Goal: Task Accomplishment & Management: Complete application form

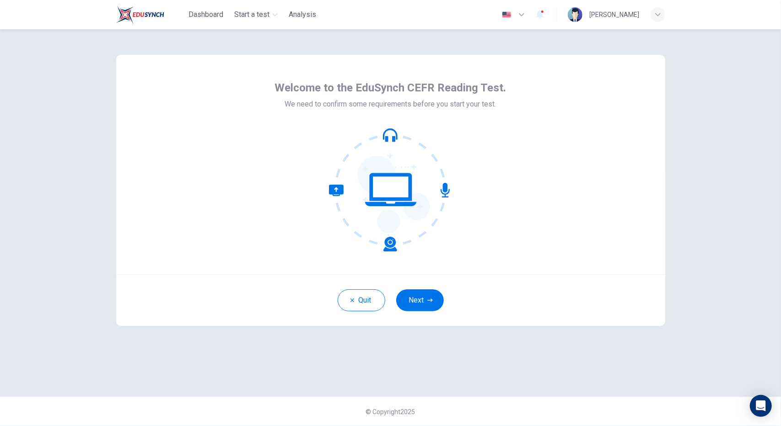
click at [223, 345] on div "Welcome to the EduSynch CEFR Reading Test. We need to confirm some requirements…" at bounding box center [391, 213] width 578 height 368
click at [424, 301] on button "Next" at bounding box center [420, 301] width 48 height 22
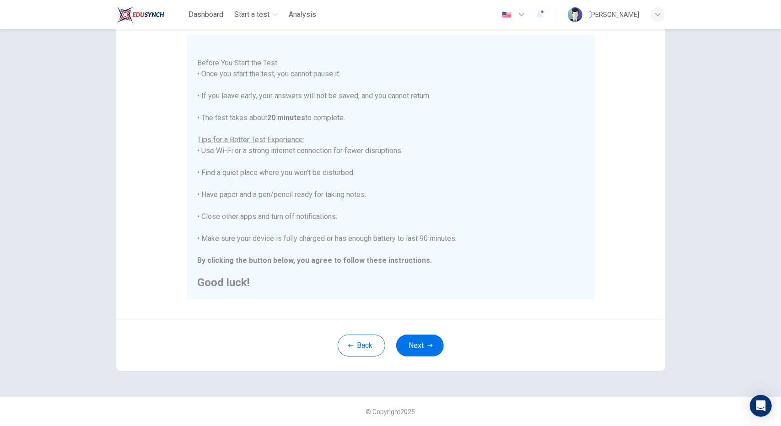
scroll to position [6, 0]
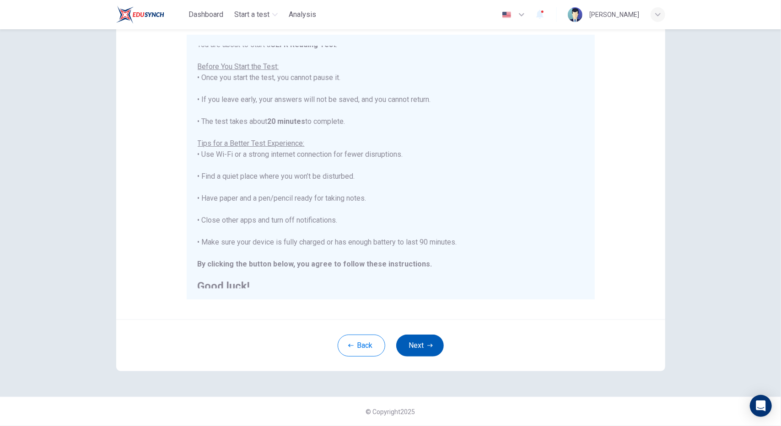
click at [419, 341] on button "Next" at bounding box center [420, 346] width 48 height 22
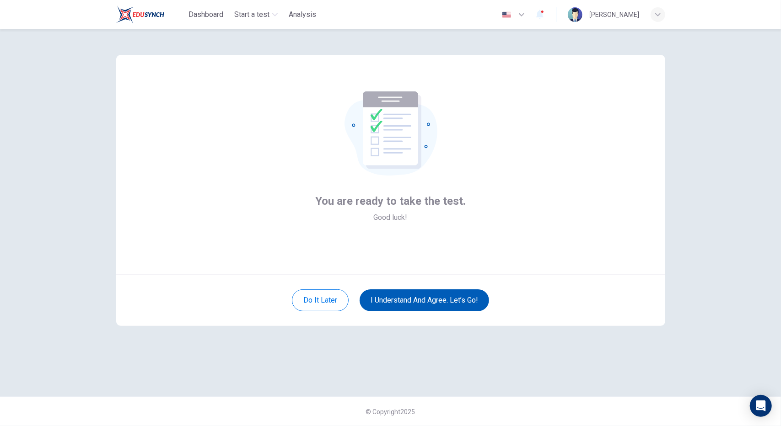
scroll to position [0, 0]
click at [428, 305] on button "I understand and agree. Let’s go!" at bounding box center [424, 301] width 129 height 22
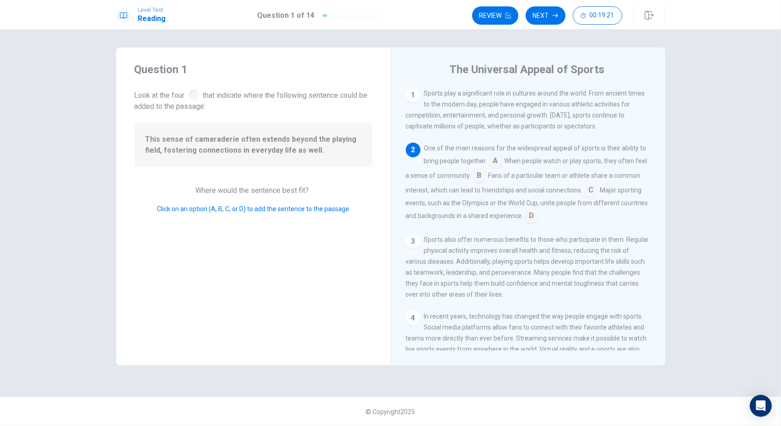
click at [480, 177] on input at bounding box center [479, 176] width 15 height 15
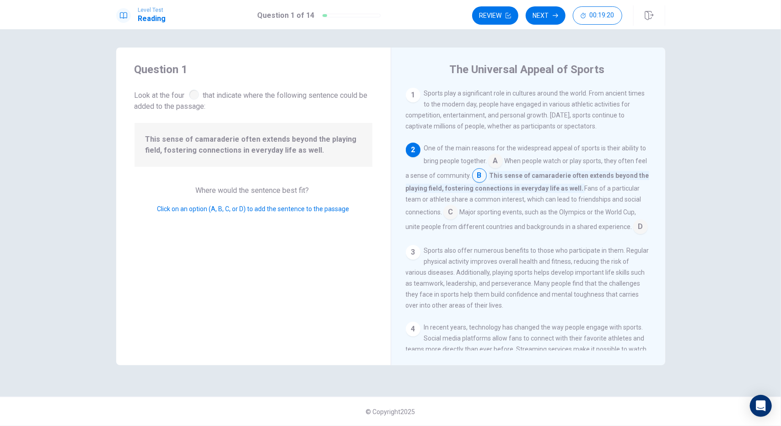
click at [481, 179] on input at bounding box center [479, 176] width 15 height 15
click at [448, 217] on input at bounding box center [450, 213] width 15 height 15
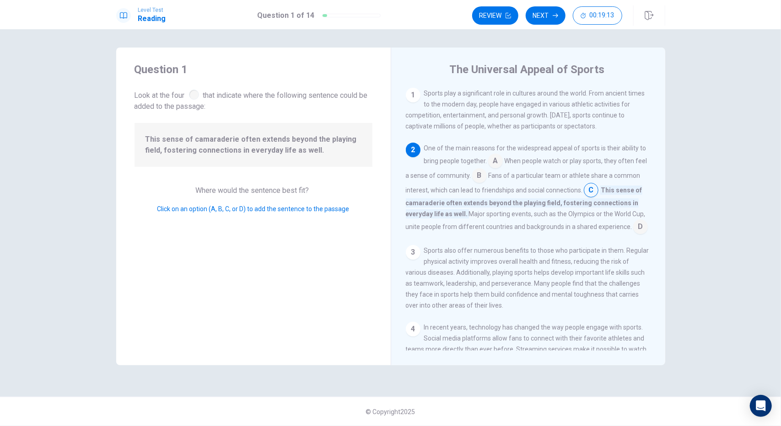
click at [414, 155] on div "2" at bounding box center [413, 150] width 15 height 15
click at [412, 148] on div "2" at bounding box center [413, 150] width 15 height 15
click at [593, 191] on input at bounding box center [591, 191] width 15 height 15
drag, startPoint x: 593, startPoint y: 191, endPoint x: 575, endPoint y: 190, distance: 18.4
click at [575, 190] on div "One of the main reasons for the widespread appeal of sports is their ability to…" at bounding box center [528, 189] width 245 height 92
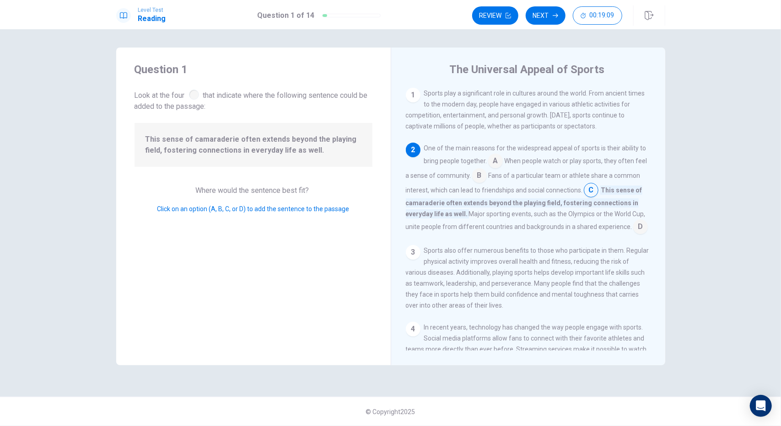
click at [575, 190] on span "Fans of a particular team or athlete share a common interest, which can lead to…" at bounding box center [523, 183] width 235 height 22
click at [498, 162] on input at bounding box center [495, 162] width 15 height 15
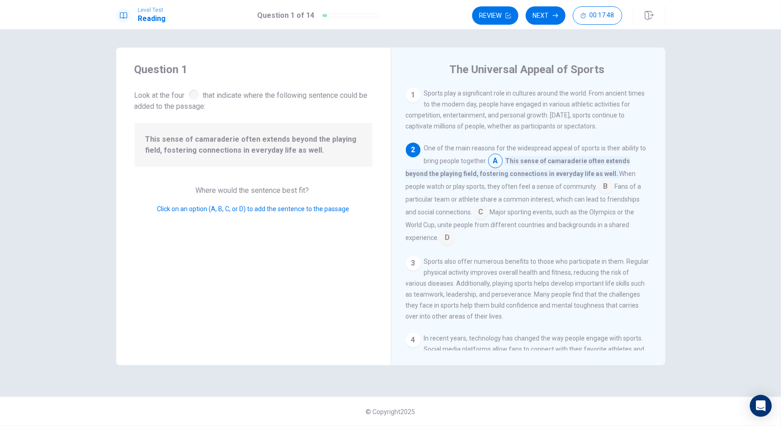
drag, startPoint x: 498, startPoint y: 162, endPoint x: 491, endPoint y: 132, distance: 30.9
click at [491, 132] on div "1 Sports play a significant role in cultures around the world. From ancient tim…" at bounding box center [534, 219] width 257 height 263
click at [415, 155] on div "2" at bounding box center [413, 150] width 15 height 15
click at [599, 191] on input at bounding box center [606, 187] width 15 height 15
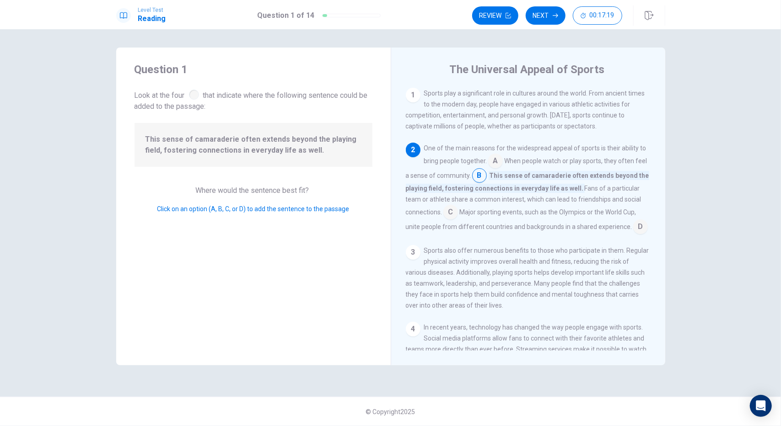
click at [450, 217] on input at bounding box center [450, 213] width 15 height 15
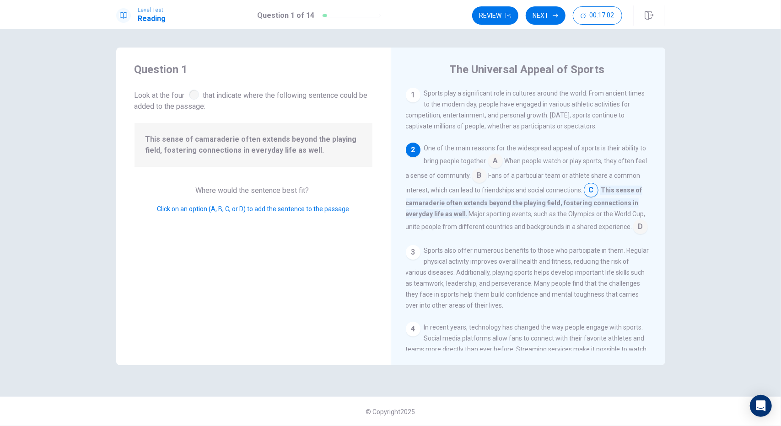
click at [485, 177] on input at bounding box center [479, 176] width 15 height 15
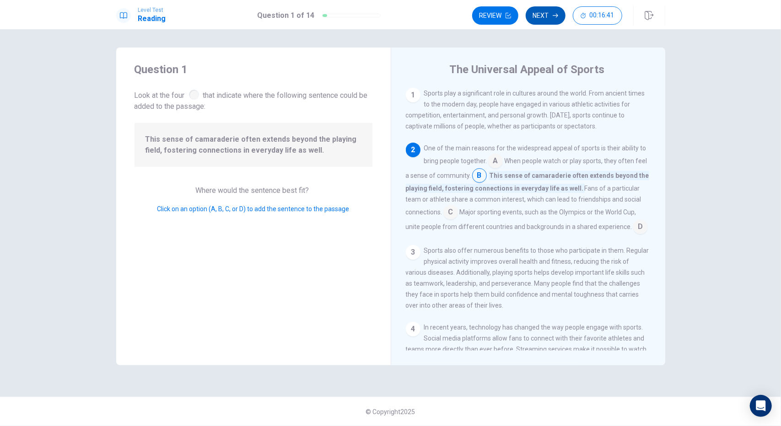
click at [544, 17] on button "Next" at bounding box center [546, 15] width 40 height 18
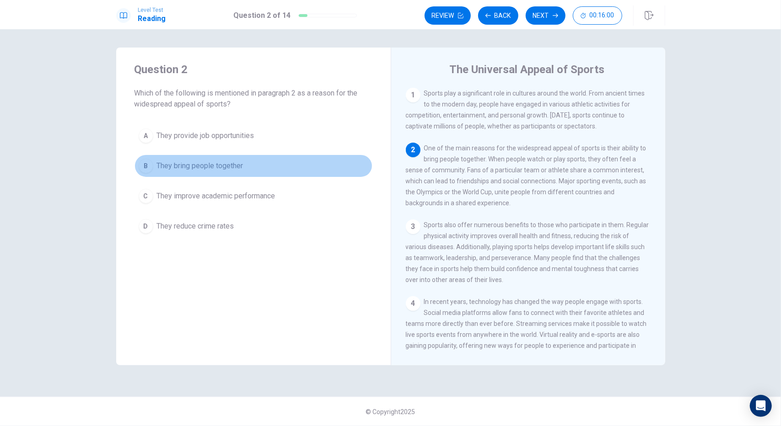
click at [142, 162] on div "B" at bounding box center [146, 166] width 15 height 15
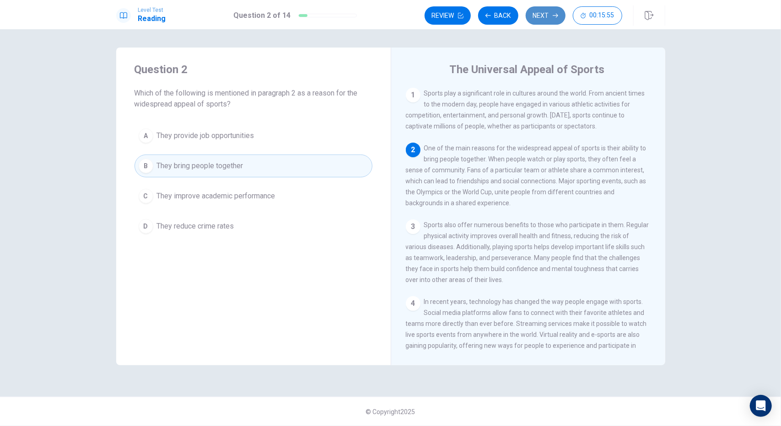
click at [557, 17] on icon "button" at bounding box center [555, 15] width 5 height 5
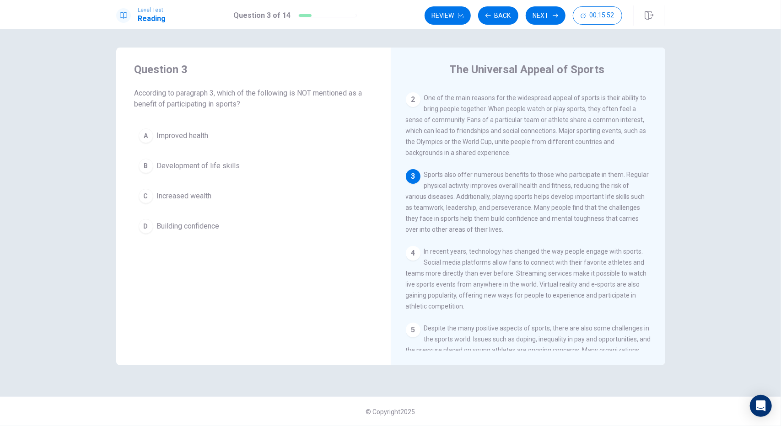
scroll to position [49, 0]
click at [193, 193] on span "Increased wealth" at bounding box center [184, 196] width 55 height 11
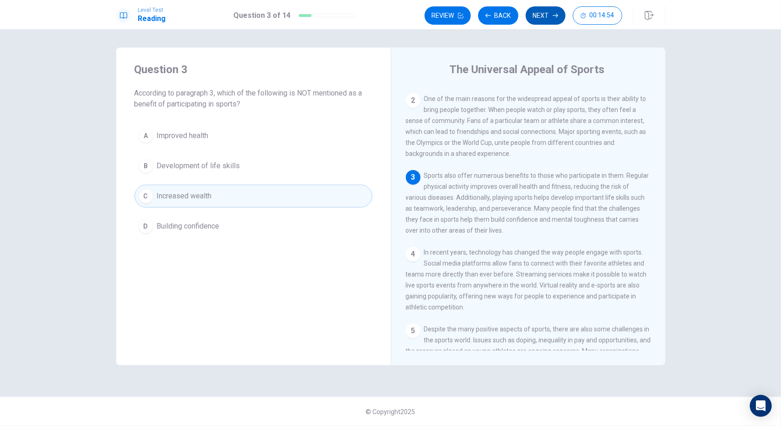
click at [544, 16] on button "Next" at bounding box center [546, 15] width 40 height 18
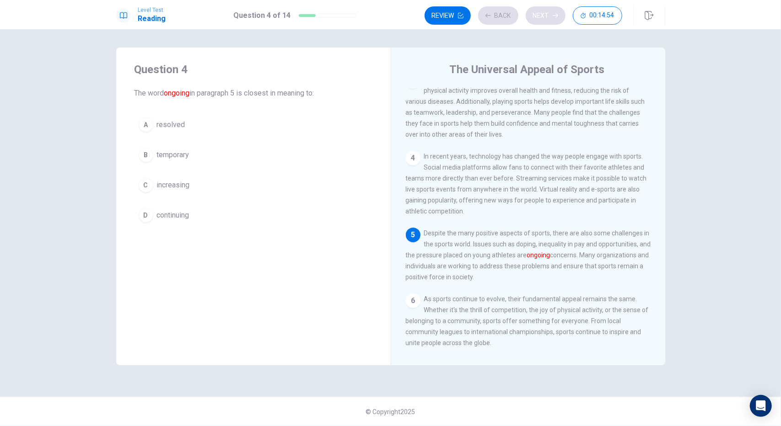
scroll to position [164, 0]
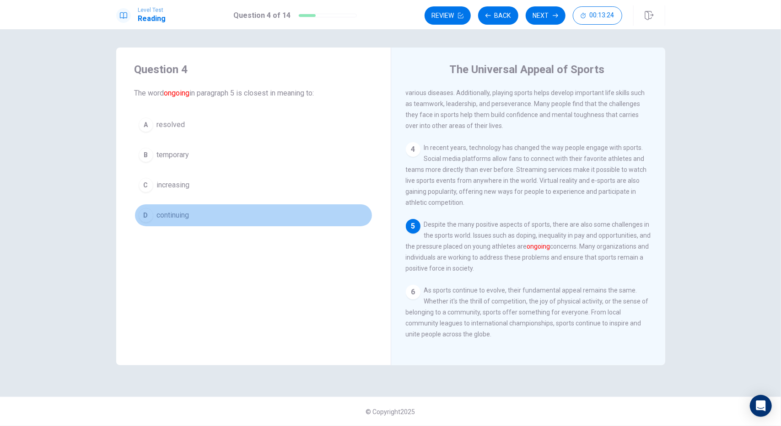
click at [183, 213] on span "continuing" at bounding box center [173, 215] width 32 height 11
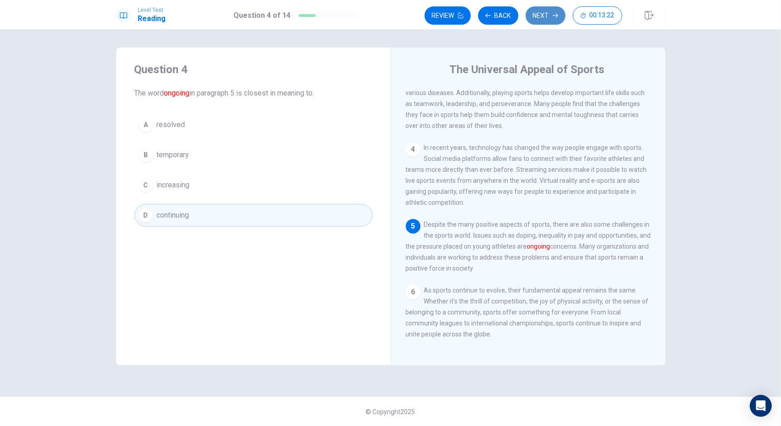
click at [537, 13] on button "Next" at bounding box center [546, 15] width 40 height 18
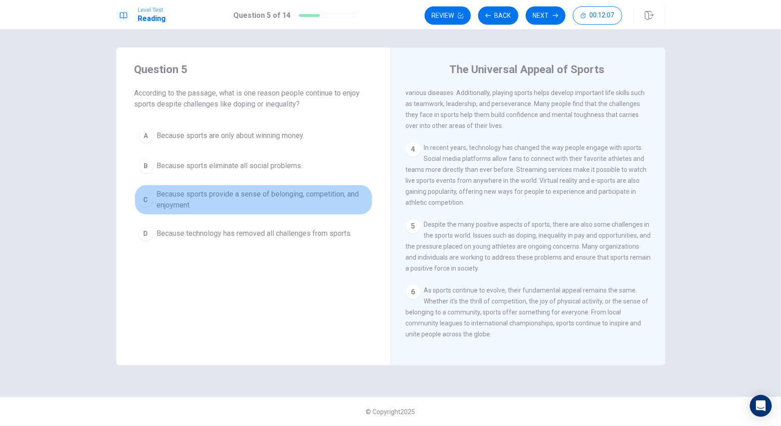
click at [237, 193] on span "Because sports provide a sense of belonging, competition, and enjoyment." at bounding box center [262, 200] width 211 height 22
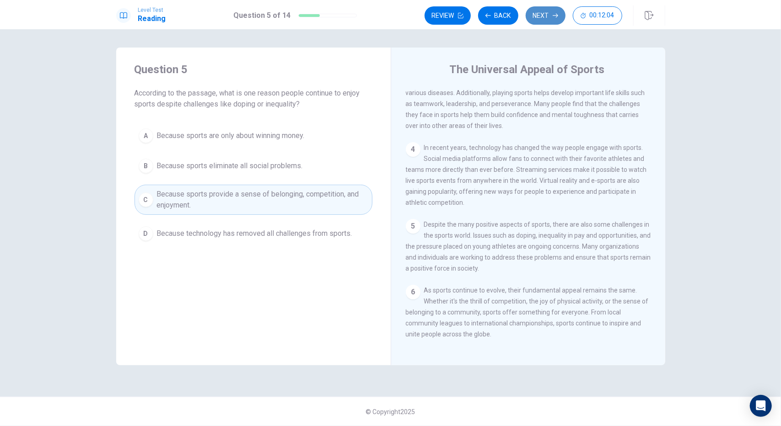
click at [539, 19] on button "Next" at bounding box center [546, 15] width 40 height 18
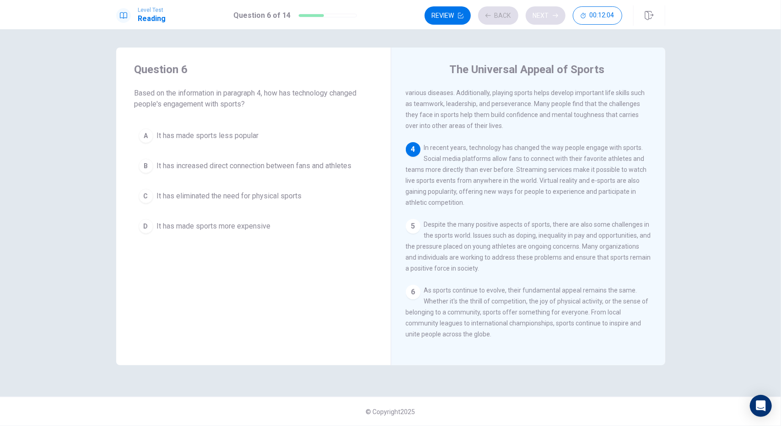
click at [539, 19] on div "Review Back Next 00:12:04" at bounding box center [524, 15] width 198 height 18
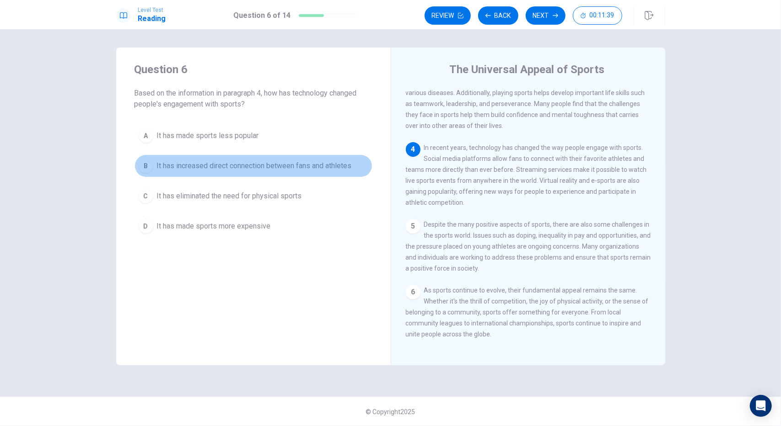
click at [255, 165] on span "It has increased direct connection between fans and athletes" at bounding box center [254, 166] width 195 height 11
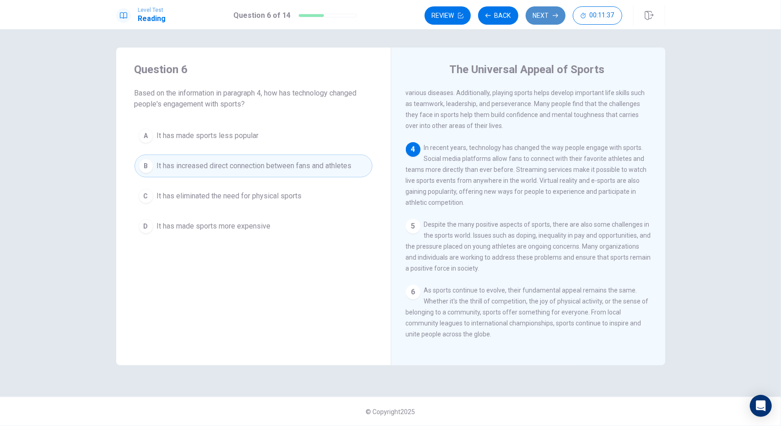
click at [544, 13] on button "Next" at bounding box center [546, 15] width 40 height 18
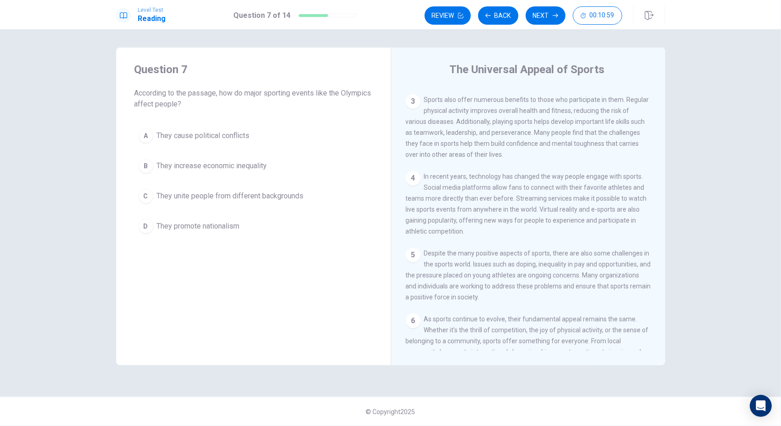
scroll to position [127, 0]
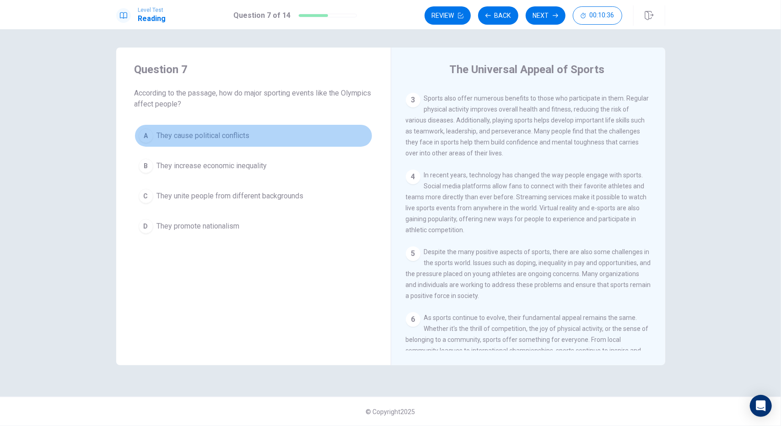
click at [226, 134] on span "They cause political conflicts" at bounding box center [203, 135] width 93 height 11
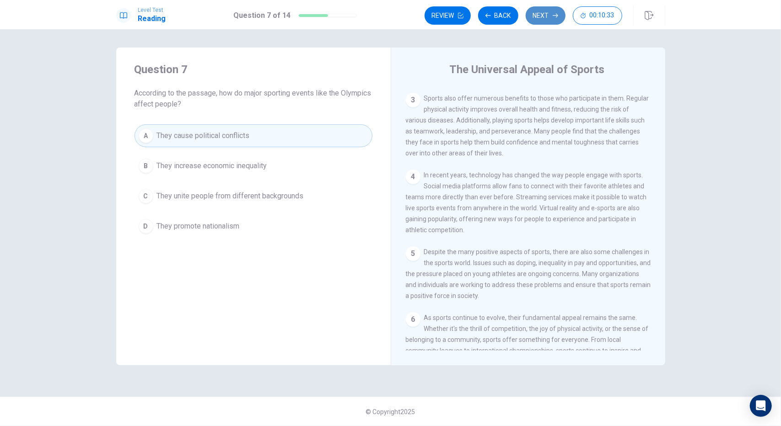
click at [541, 12] on button "Next" at bounding box center [546, 15] width 40 height 18
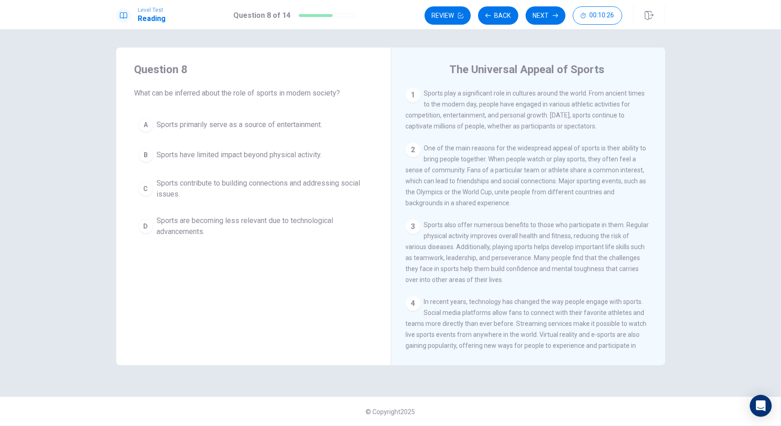
scroll to position [164, 0]
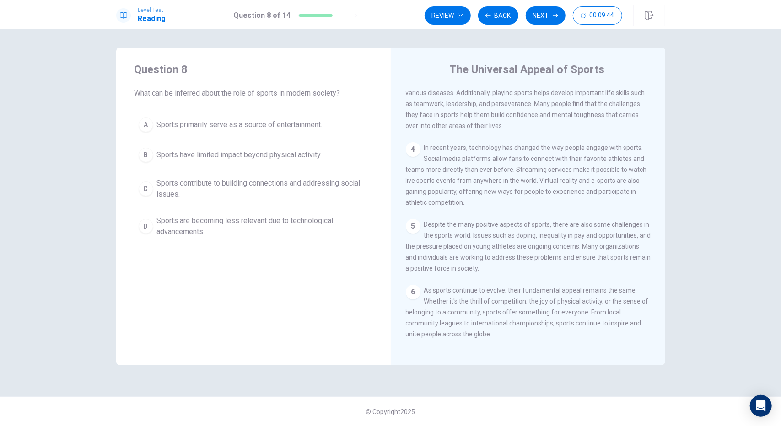
click at [279, 118] on button "A Sports primarily serve as a source of entertainment." at bounding box center [254, 124] width 238 height 23
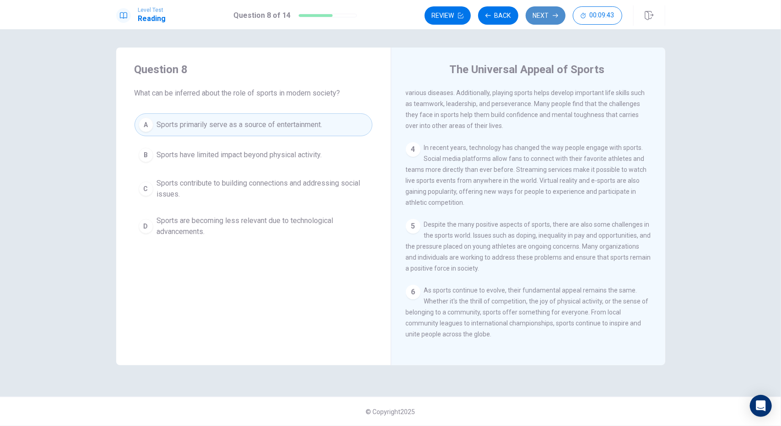
click at [530, 13] on button "Next" at bounding box center [546, 15] width 40 height 18
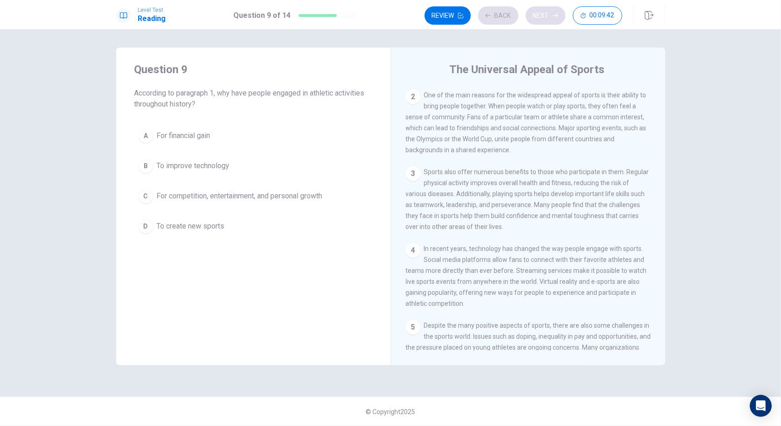
scroll to position [0, 0]
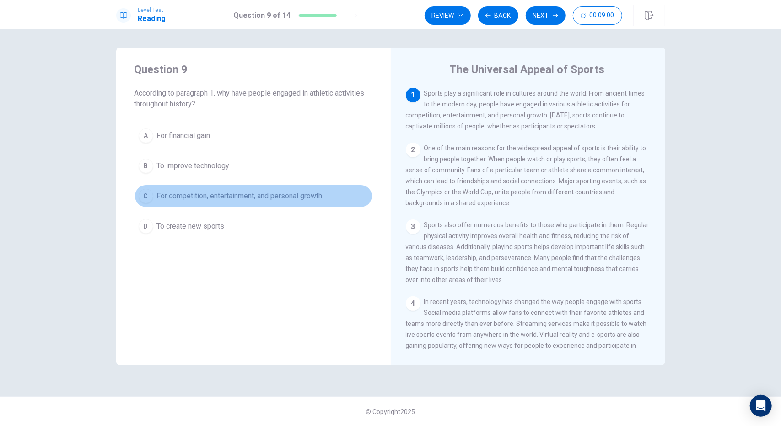
click at [278, 196] on span "For competition, entertainment, and personal growth" at bounding box center [240, 196] width 166 height 11
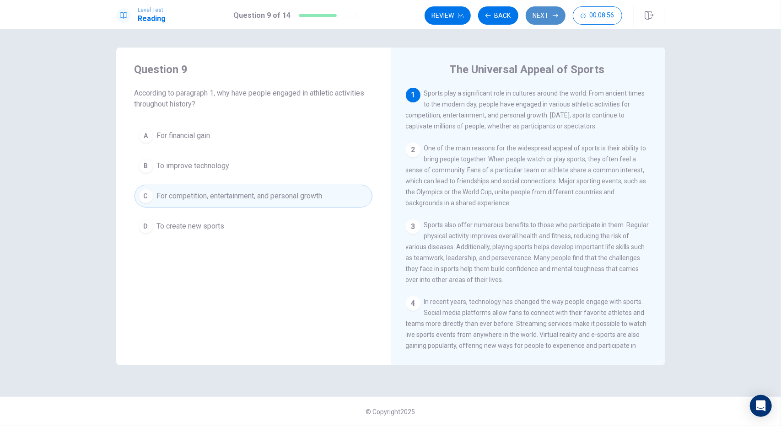
click at [545, 12] on button "Next" at bounding box center [546, 15] width 40 height 18
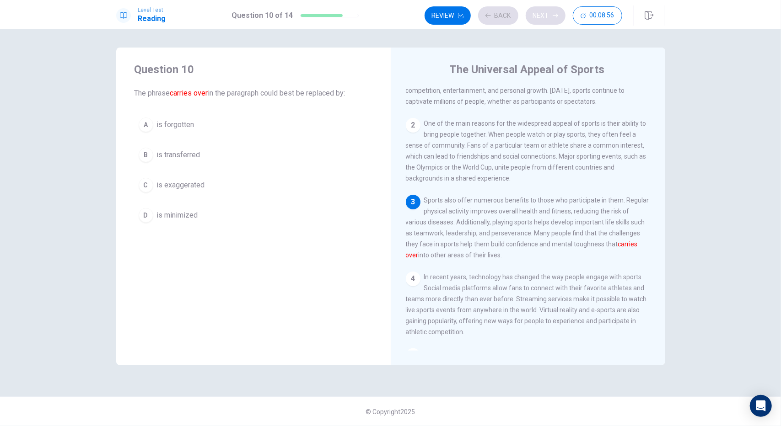
scroll to position [31, 0]
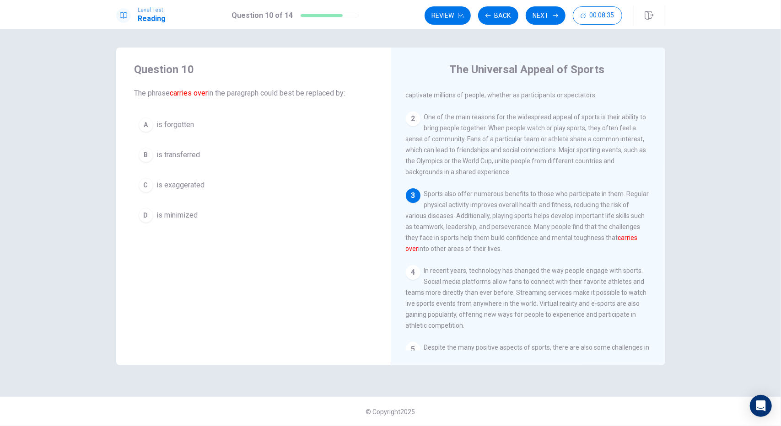
click at [173, 151] on span "is transferred" at bounding box center [178, 155] width 43 height 11
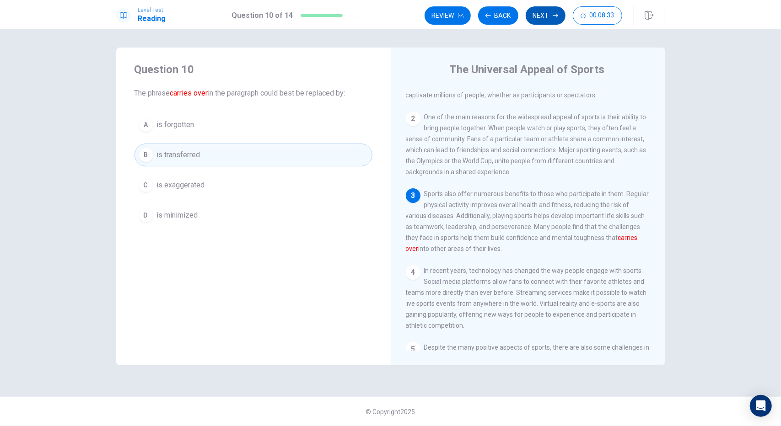
click at [537, 9] on button "Next" at bounding box center [546, 15] width 40 height 18
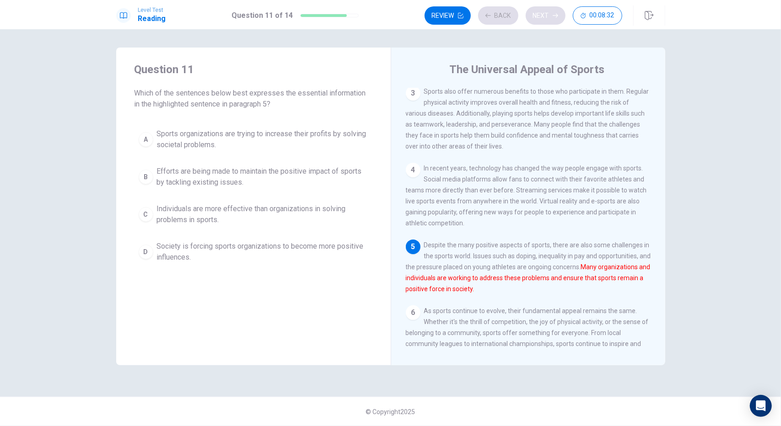
scroll to position [164, 0]
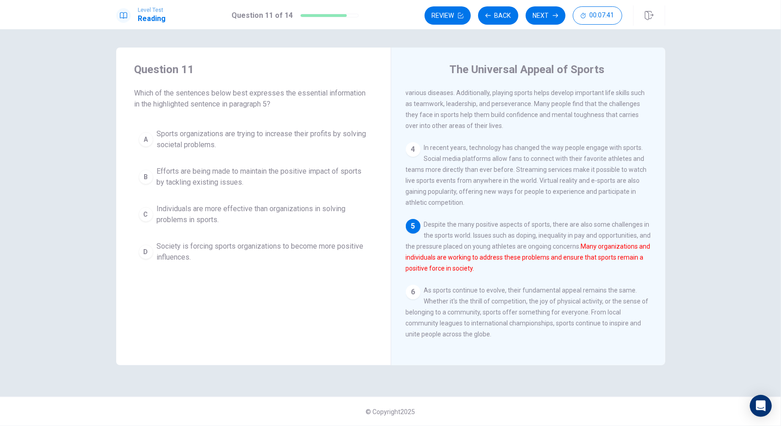
click at [244, 175] on span "Efforts are being made to maintain the positive impact of sports by tackling ex…" at bounding box center [262, 177] width 211 height 22
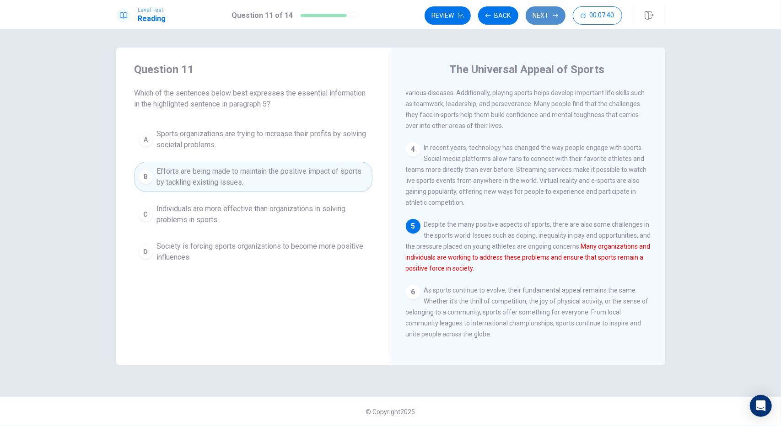
click at [548, 11] on button "Next" at bounding box center [546, 15] width 40 height 18
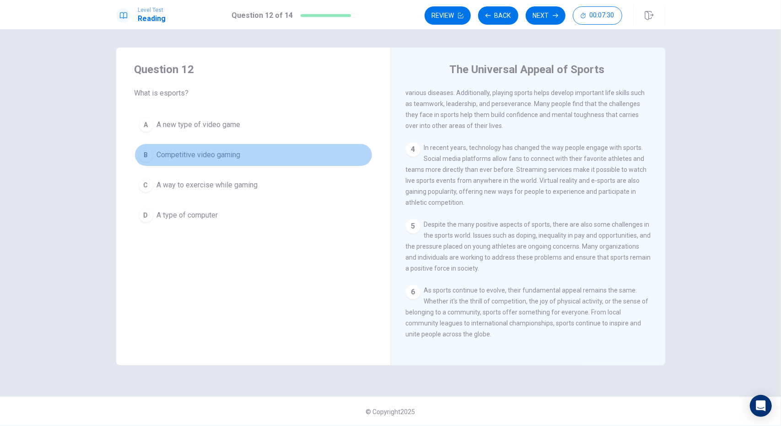
click at [217, 156] on span "Competitive video gaming" at bounding box center [199, 155] width 84 height 11
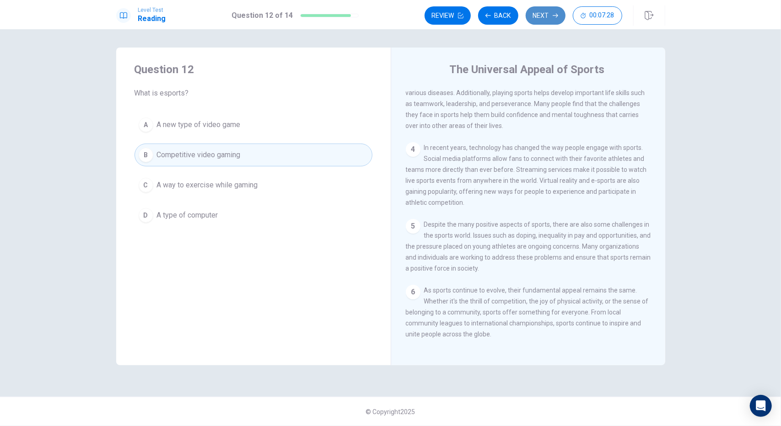
click at [533, 10] on button "Next" at bounding box center [546, 15] width 40 height 18
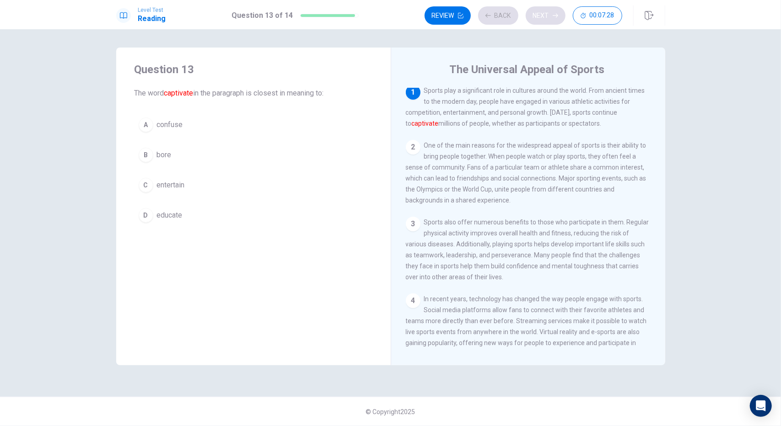
scroll to position [0, 0]
click at [177, 183] on span "entertain" at bounding box center [171, 185] width 28 height 11
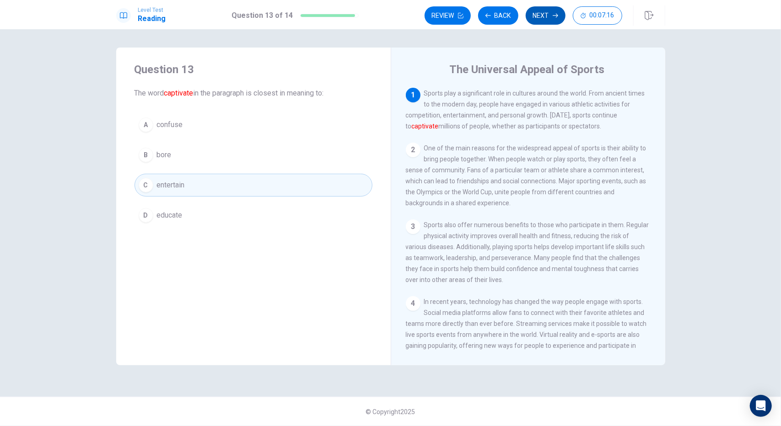
click at [552, 13] on button "Next" at bounding box center [546, 15] width 40 height 18
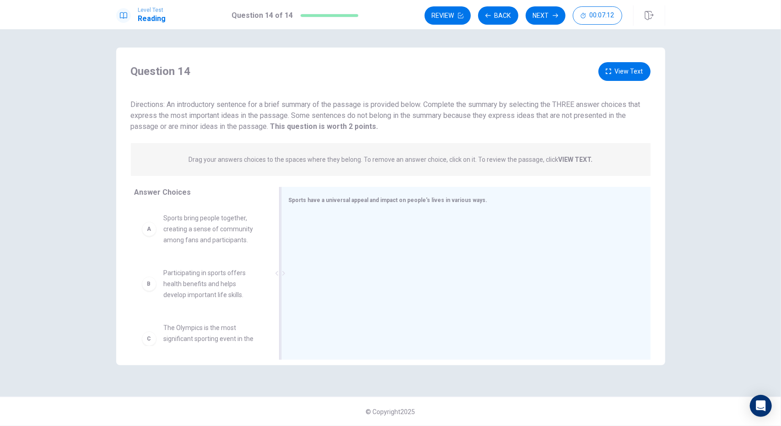
click at [405, 250] on div at bounding box center [462, 274] width 347 height 123
click at [232, 232] on span "Sports bring people together, creating a sense of community among fans and part…" at bounding box center [211, 229] width 95 height 33
click at [146, 237] on div "A Sports bring people together, creating a sense of community among fans and pa…" at bounding box center [200, 229] width 117 height 33
drag, startPoint x: 162, startPoint y: 232, endPoint x: 395, endPoint y: 232, distance: 233.4
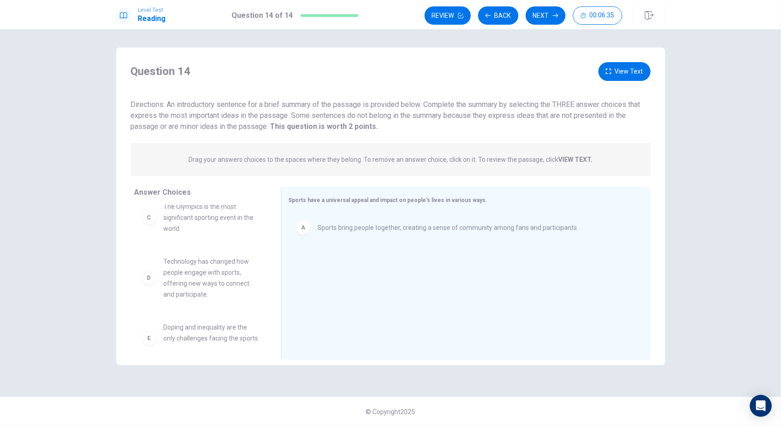
scroll to position [137, 0]
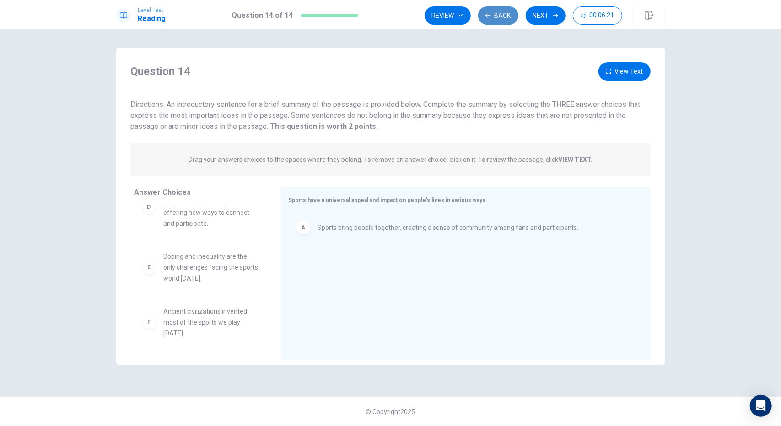
click at [493, 14] on button "Back" at bounding box center [498, 15] width 40 height 18
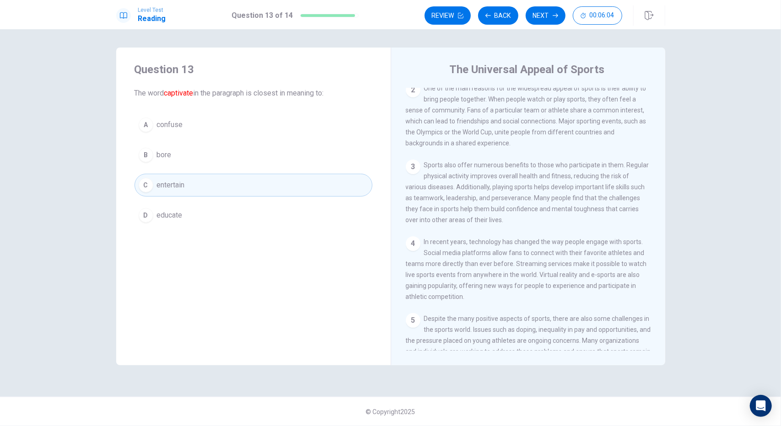
click at [529, 223] on div "3 Sports also offer numerous benefits to those who participate in them. Regular…" at bounding box center [528, 193] width 245 height 66
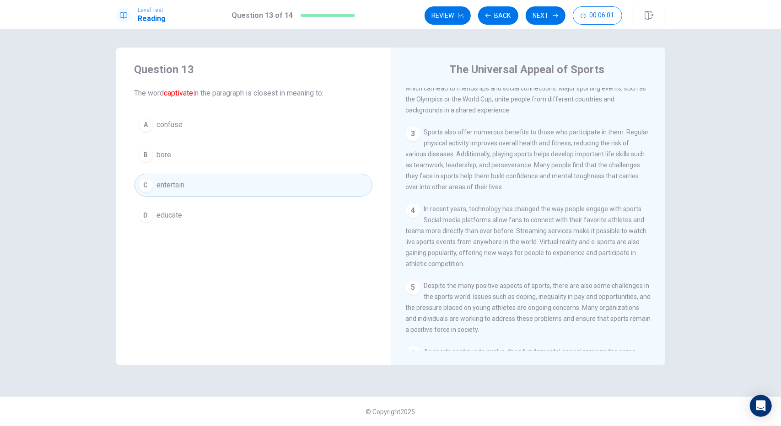
scroll to position [94, 0]
click at [547, 15] on button "Next" at bounding box center [546, 15] width 40 height 18
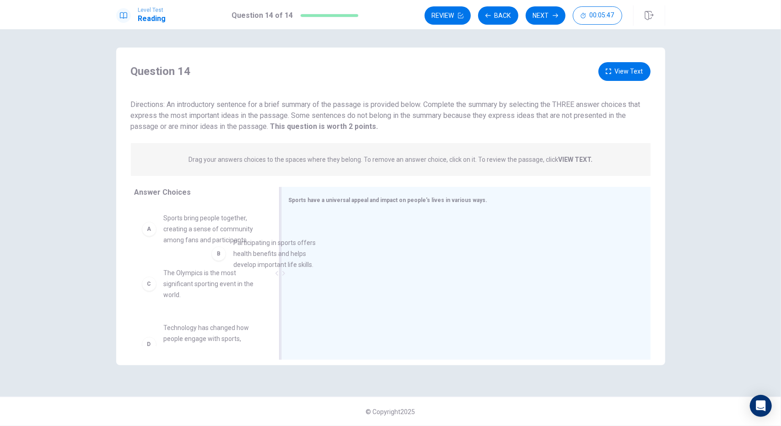
drag, startPoint x: 230, startPoint y: 297, endPoint x: 376, endPoint y: 233, distance: 159.6
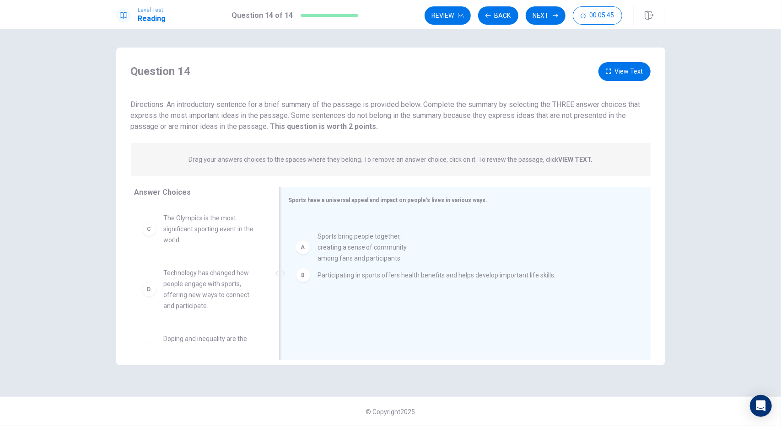
drag, startPoint x: 230, startPoint y: 233, endPoint x: 401, endPoint y: 252, distance: 172.7
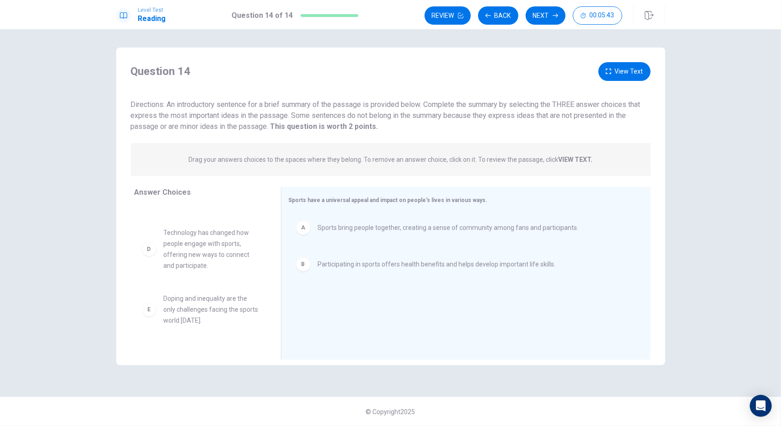
scroll to position [43, 0]
drag, startPoint x: 189, startPoint y: 309, endPoint x: 394, endPoint y: 291, distance: 205.4
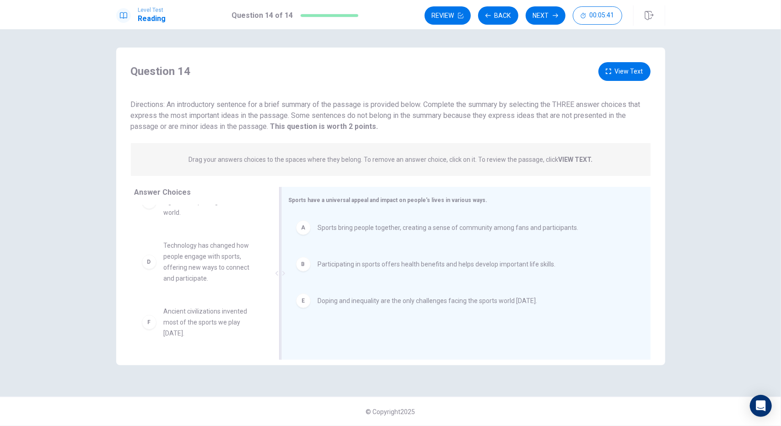
scroll to position [27, 0]
click at [557, 13] on icon "button" at bounding box center [555, 15] width 5 height 5
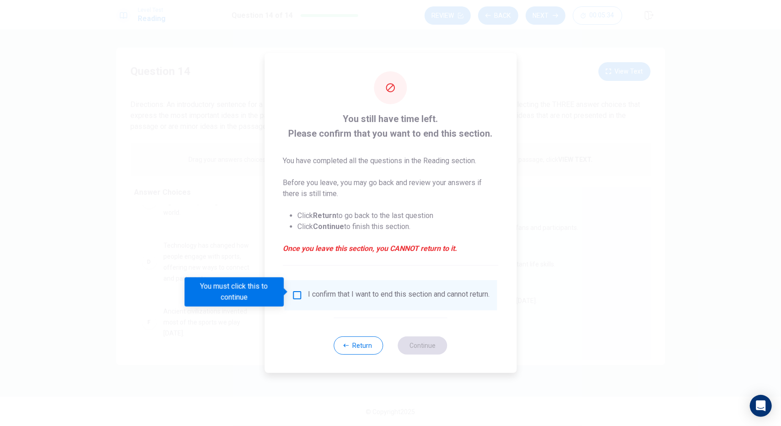
click at [294, 295] on input "You must click this to continue" at bounding box center [296, 295] width 11 height 11
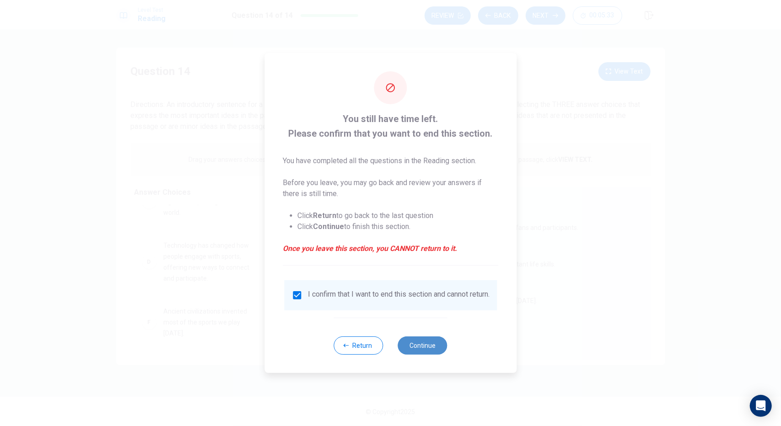
click at [431, 353] on button "Continue" at bounding box center [422, 346] width 49 height 18
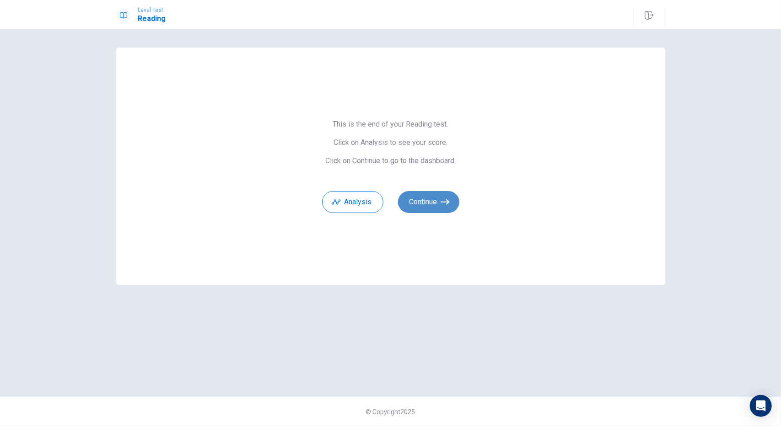
click at [441, 207] on button "Continue" at bounding box center [428, 202] width 61 height 22
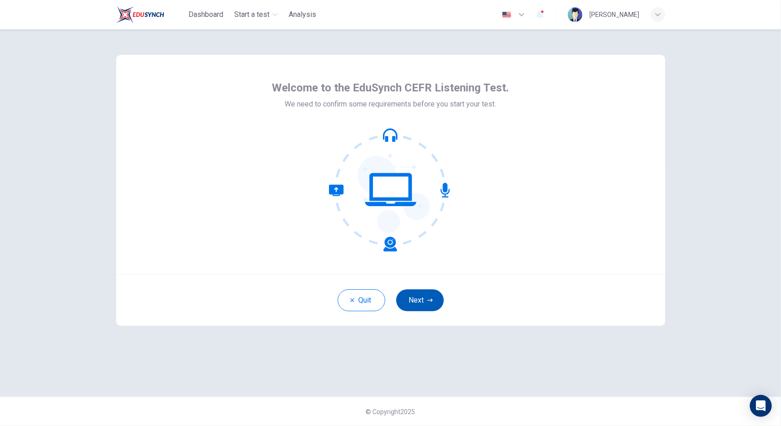
click at [424, 296] on button "Next" at bounding box center [420, 301] width 48 height 22
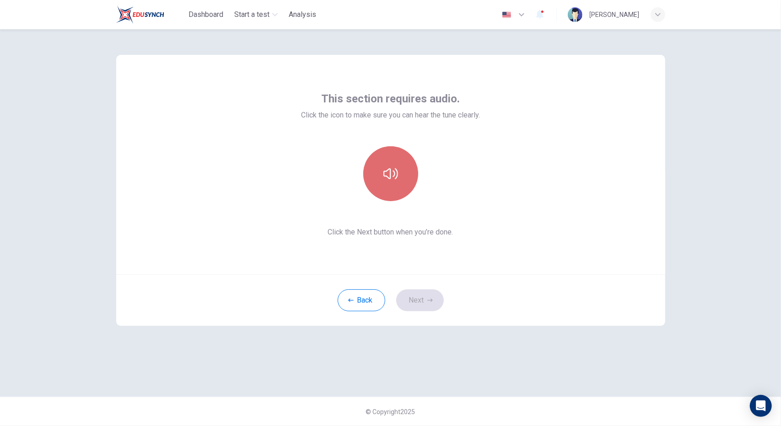
click at [383, 173] on icon "button" at bounding box center [390, 173] width 15 height 11
click at [390, 180] on icon "button" at bounding box center [390, 174] width 15 height 15
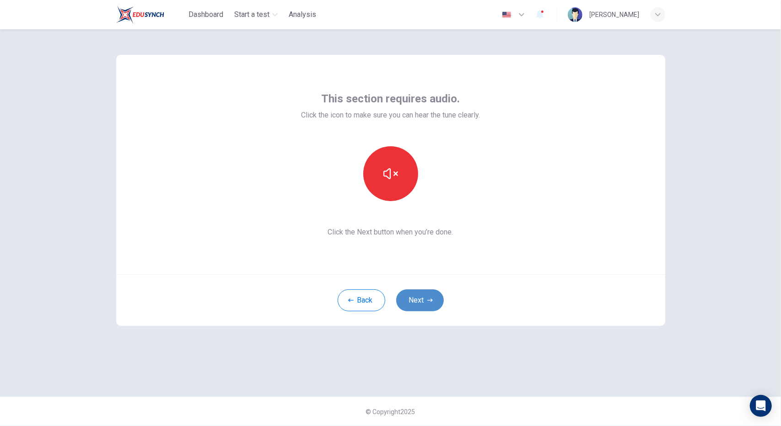
click at [420, 302] on button "Next" at bounding box center [420, 301] width 48 height 22
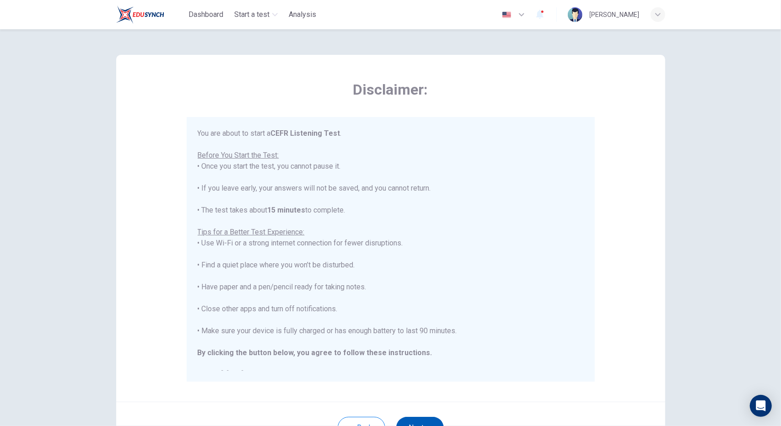
scroll to position [10, 0]
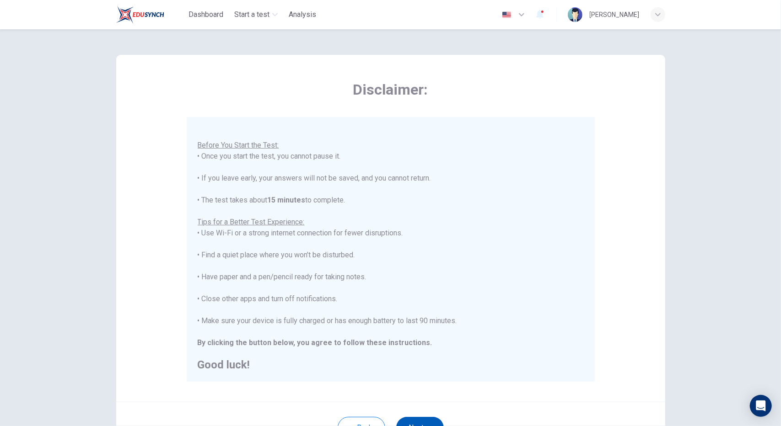
click at [417, 424] on button "Next" at bounding box center [420, 428] width 48 height 22
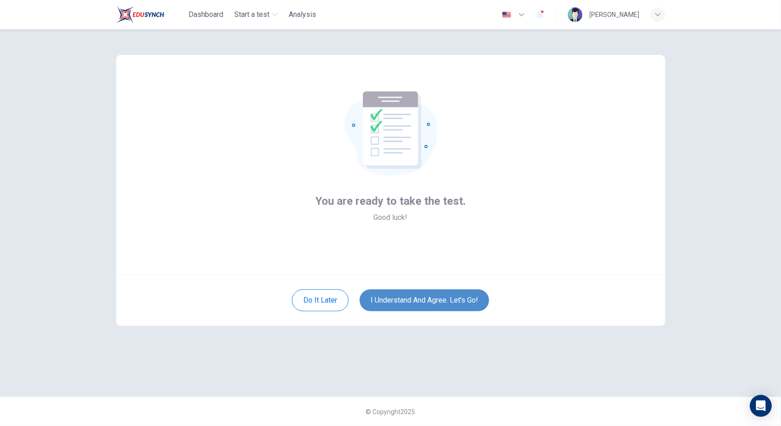
click at [405, 304] on button "I understand and agree. Let’s go!" at bounding box center [424, 301] width 129 height 22
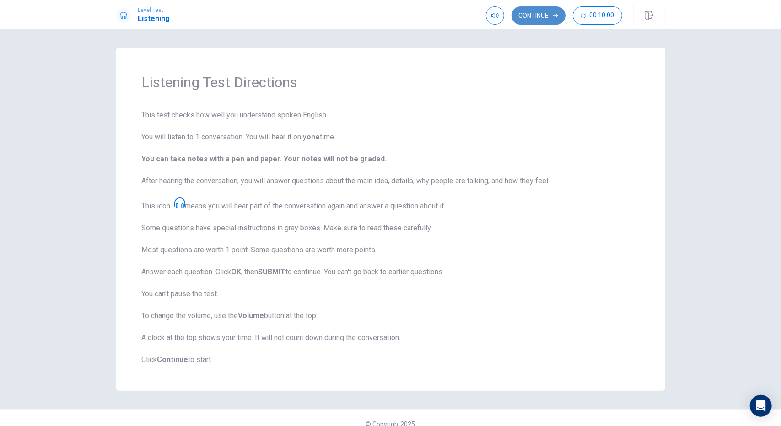
click at [545, 18] on button "Continue" at bounding box center [539, 15] width 54 height 18
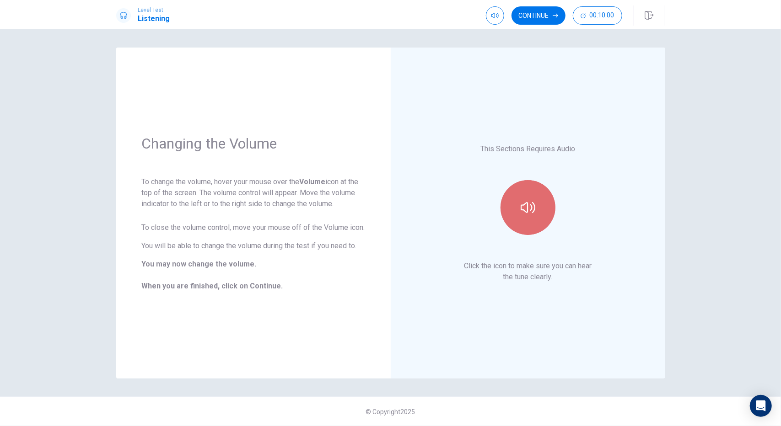
click at [529, 194] on button "button" at bounding box center [528, 207] width 55 height 55
click at [528, 17] on button "Continue" at bounding box center [539, 15] width 54 height 18
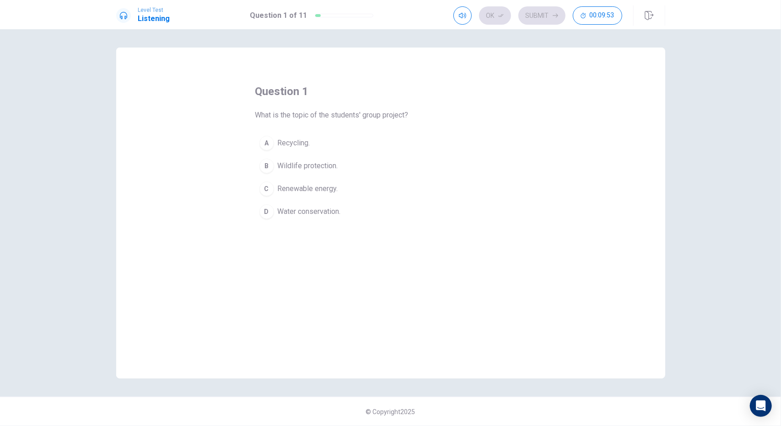
click at [268, 184] on div "C" at bounding box center [266, 189] width 15 height 15
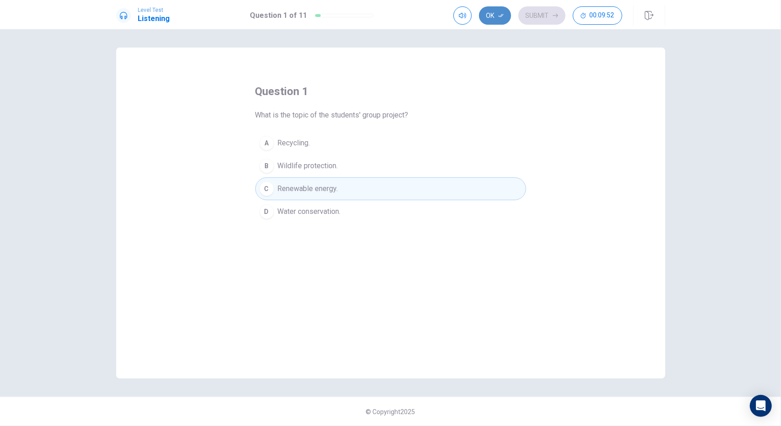
click at [495, 16] on button "Ok" at bounding box center [495, 15] width 32 height 18
click at [539, 7] on button "Submit" at bounding box center [541, 15] width 47 height 18
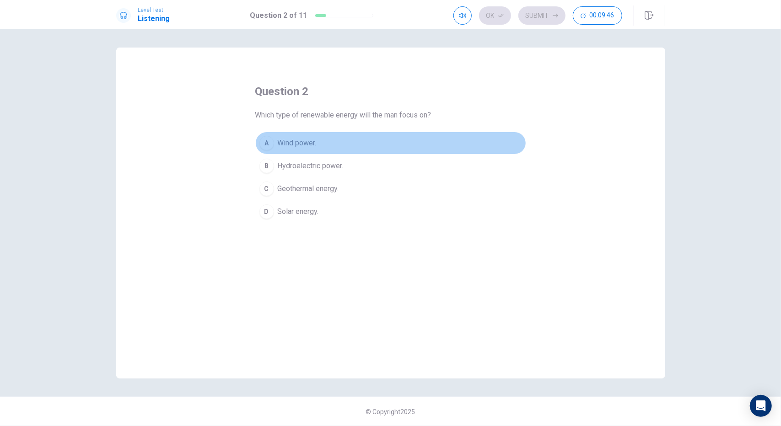
click at [308, 141] on span "Wind power." at bounding box center [297, 143] width 39 height 11
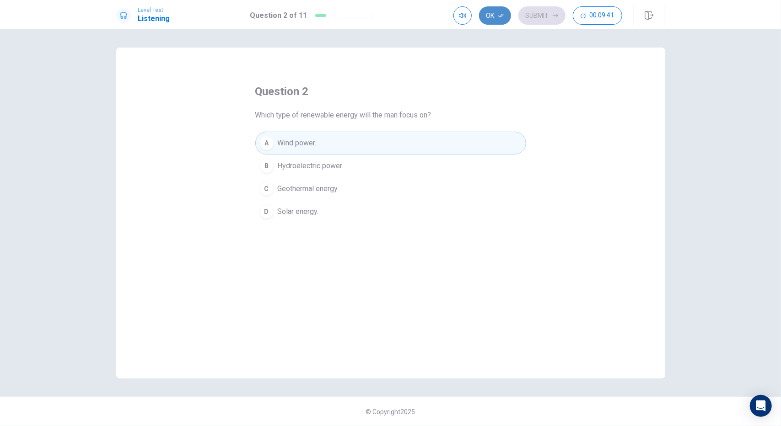
click at [503, 14] on icon "button" at bounding box center [500, 15] width 5 height 5
click at [550, 19] on button "Submit" at bounding box center [541, 15] width 47 height 18
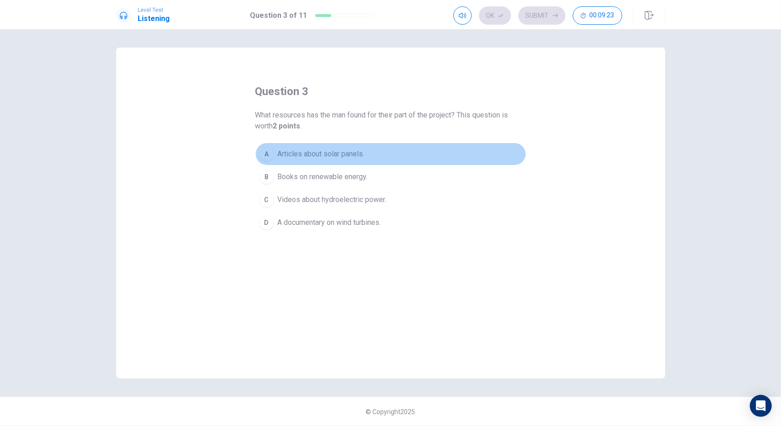
click at [351, 152] on span "Articles about solar panels." at bounding box center [321, 154] width 87 height 11
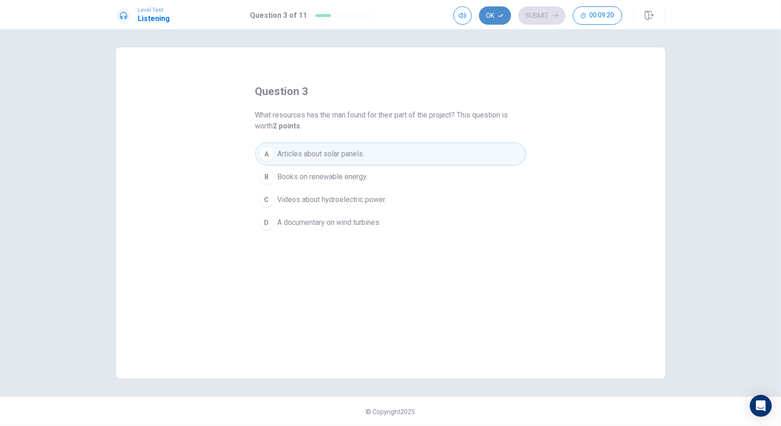
click at [488, 23] on button "Ok" at bounding box center [495, 15] width 32 height 18
click at [534, 10] on button "Submit" at bounding box center [541, 15] width 47 height 18
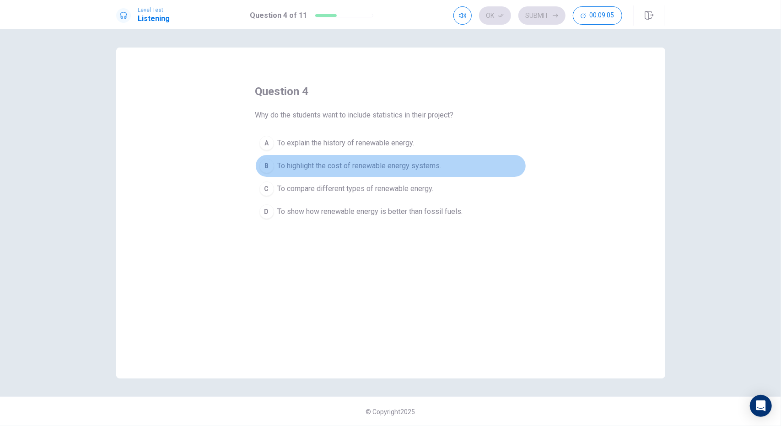
click at [379, 166] on span "To highlight the cost of renewable energy systems." at bounding box center [360, 166] width 164 height 11
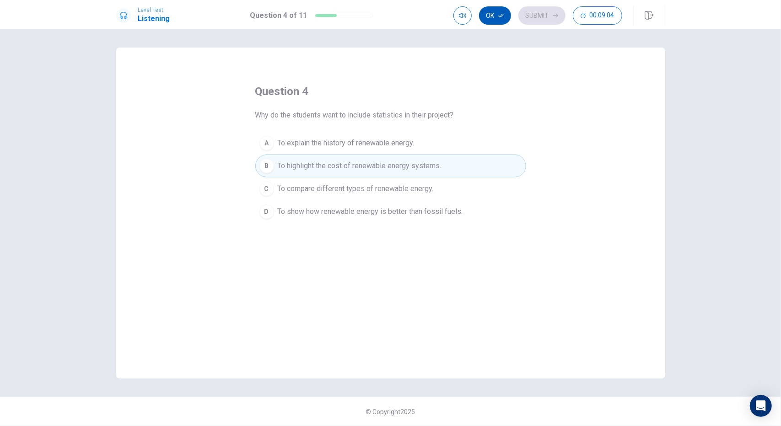
click at [502, 19] on button "Ok" at bounding box center [495, 15] width 32 height 18
click at [546, 20] on button "Submit" at bounding box center [541, 15] width 47 height 18
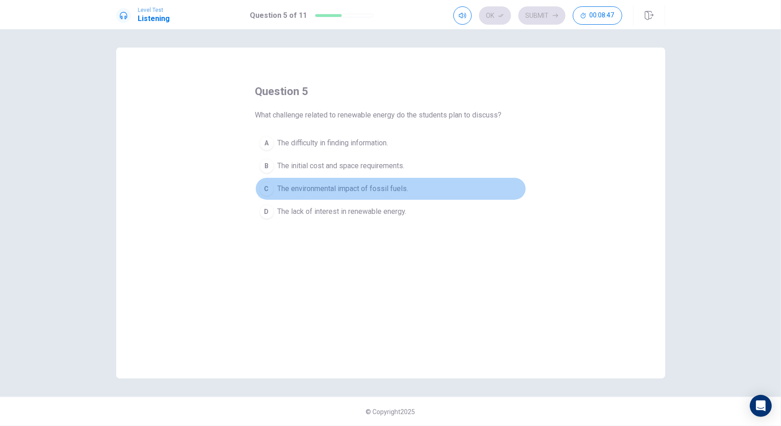
click at [339, 187] on span "The environmental impact of fossil fuels." at bounding box center [343, 188] width 131 height 11
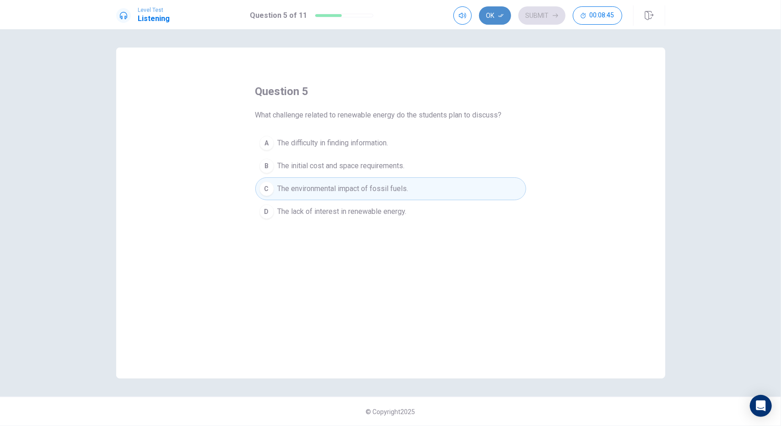
click at [494, 10] on button "Ok" at bounding box center [495, 15] width 32 height 18
click at [530, 13] on button "Submit" at bounding box center [541, 15] width 47 height 18
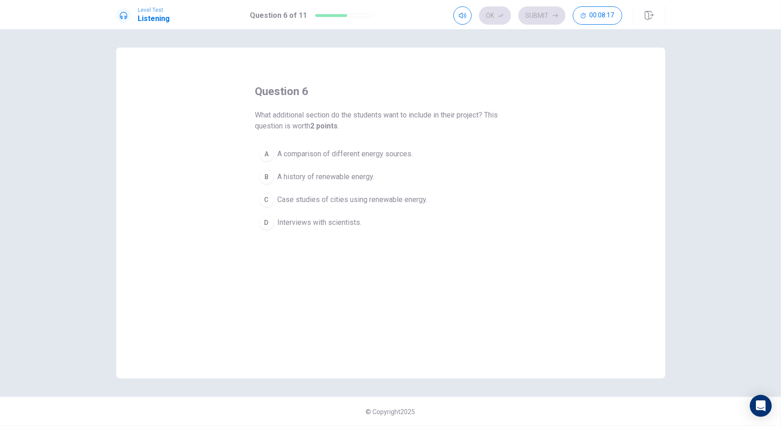
click at [362, 154] on span "A comparison of different energy sources." at bounding box center [345, 154] width 135 height 11
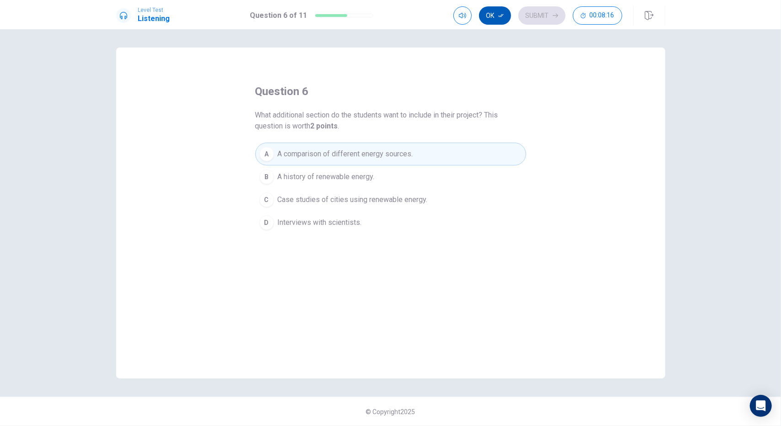
click at [491, 14] on button "Ok" at bounding box center [495, 15] width 32 height 18
click at [541, 13] on button "Submit" at bounding box center [541, 15] width 47 height 18
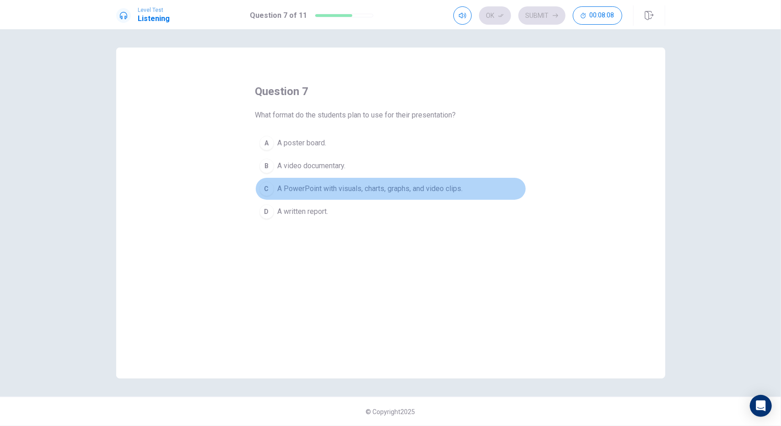
click at [313, 187] on span "A PowerPoint with visuals, charts, graphs, and video clips." at bounding box center [370, 188] width 185 height 11
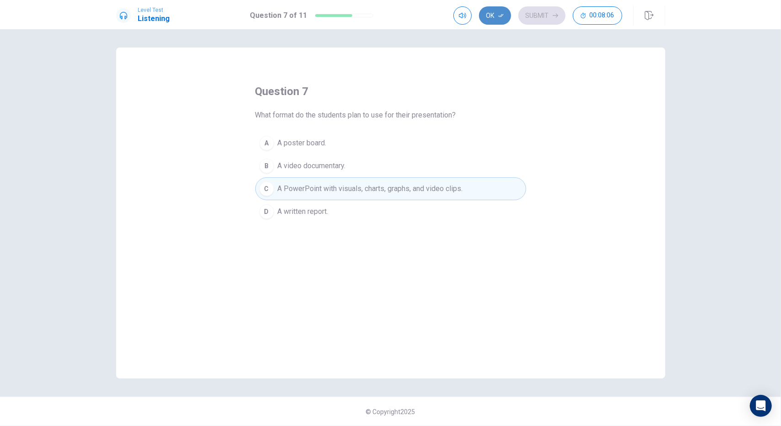
click at [495, 19] on button "Ok" at bounding box center [495, 15] width 32 height 18
click at [548, 24] on button "Submit" at bounding box center [541, 15] width 47 height 18
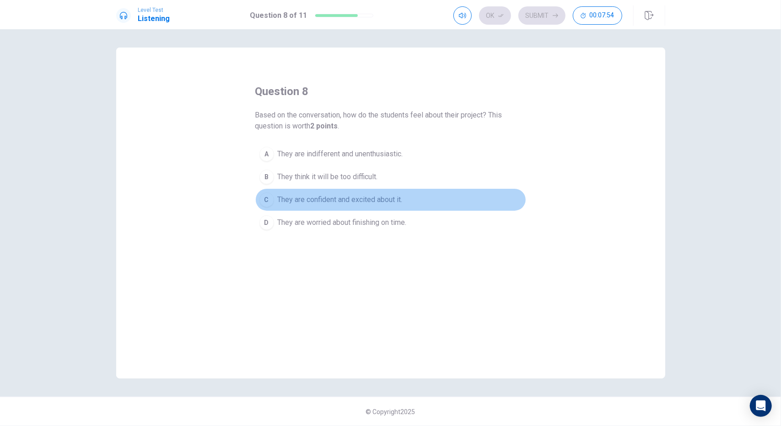
click at [391, 200] on span "They are confident and excited about it." at bounding box center [340, 199] width 125 height 11
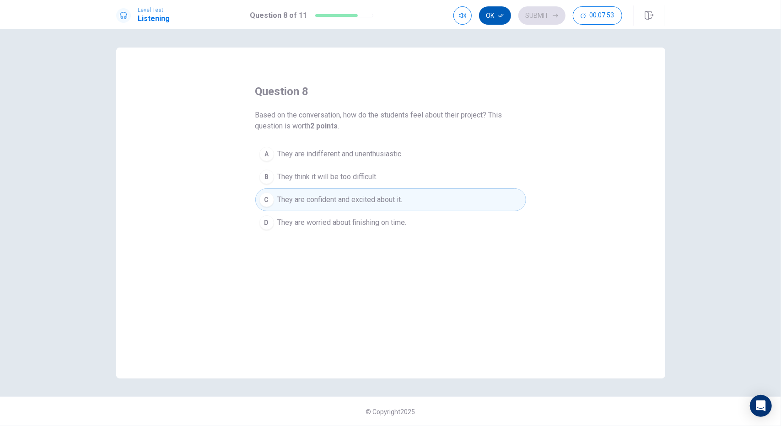
click at [490, 18] on button "Ok" at bounding box center [495, 15] width 32 height 18
click at [537, 21] on button "Submit" at bounding box center [541, 15] width 47 height 18
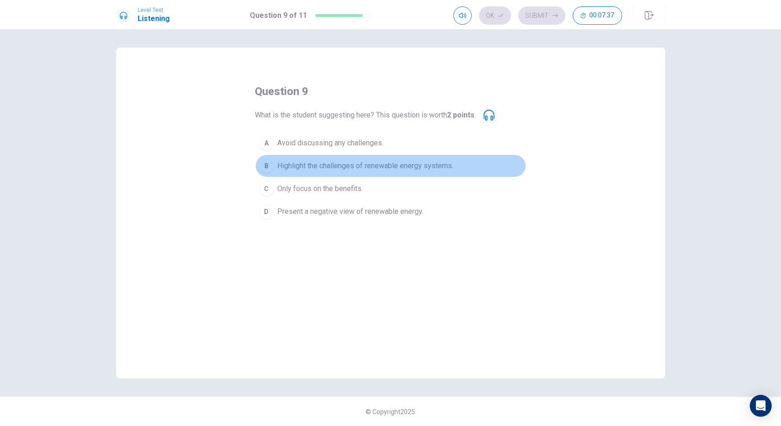
click at [402, 167] on span "Highlight the challenges of renewable energy systems." at bounding box center [366, 166] width 176 height 11
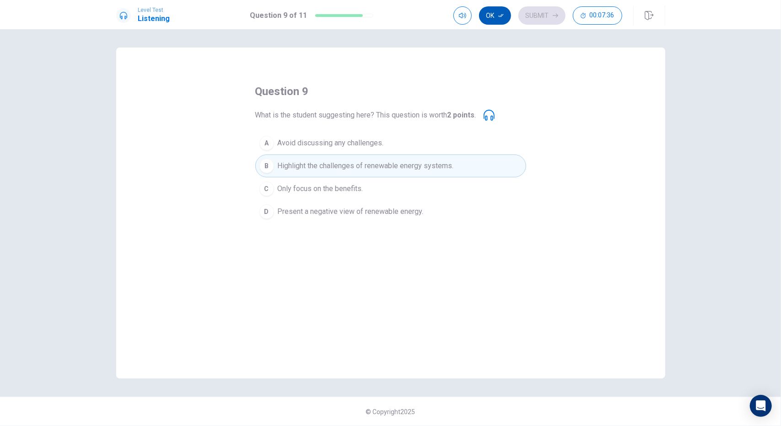
click at [494, 18] on button "Ok" at bounding box center [495, 15] width 32 height 18
drag, startPoint x: 531, startPoint y: 19, endPoint x: 558, endPoint y: 114, distance: 99.1
click at [558, 114] on div "Level Test Listening Question 9 of 11 Ok Submit 00:07:29 Question 9 of 11 00:07…" at bounding box center [390, 213] width 781 height 426
click at [325, 187] on span "Only focus on the benefits." at bounding box center [321, 188] width 86 height 11
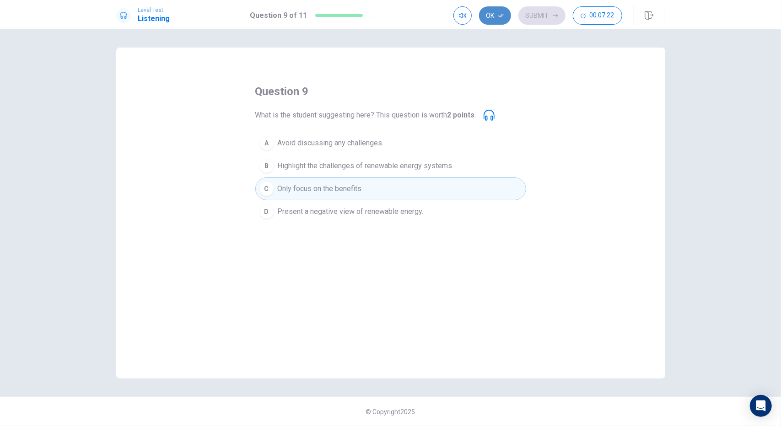
click at [500, 10] on button "Ok" at bounding box center [495, 15] width 32 height 18
click at [553, 15] on icon "button" at bounding box center [555, 16] width 5 height 4
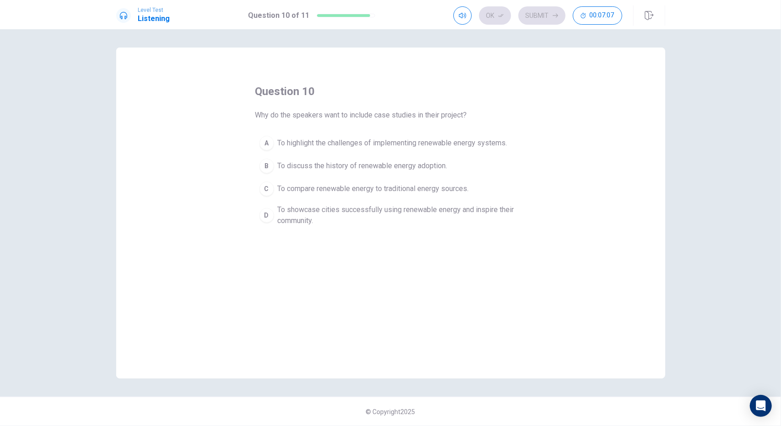
click at [365, 212] on span "To showcase cities successfully using renewable energy and inspire their commun…" at bounding box center [400, 216] width 244 height 22
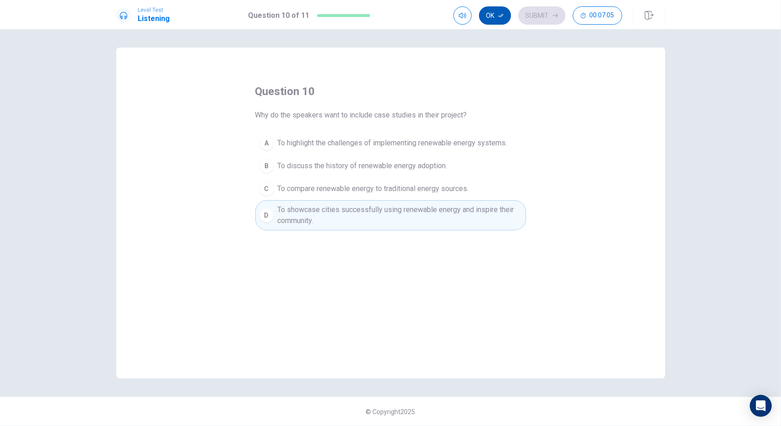
click at [491, 15] on button "Ok" at bounding box center [495, 15] width 32 height 18
click at [546, 12] on button "Submit" at bounding box center [541, 15] width 47 height 18
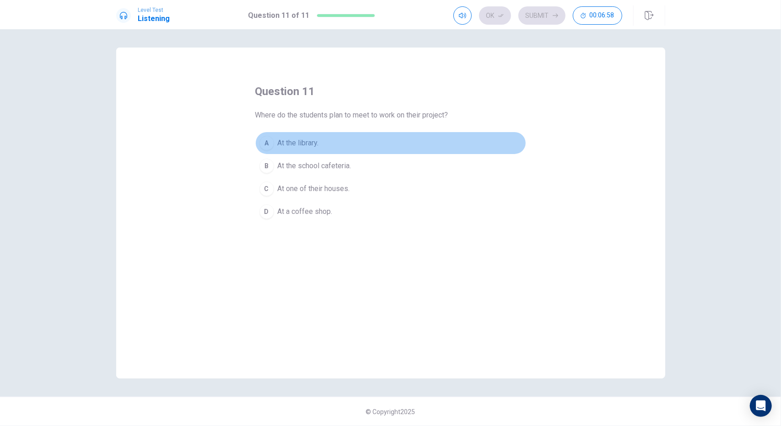
click at [300, 145] on span "At the library." at bounding box center [298, 143] width 41 height 11
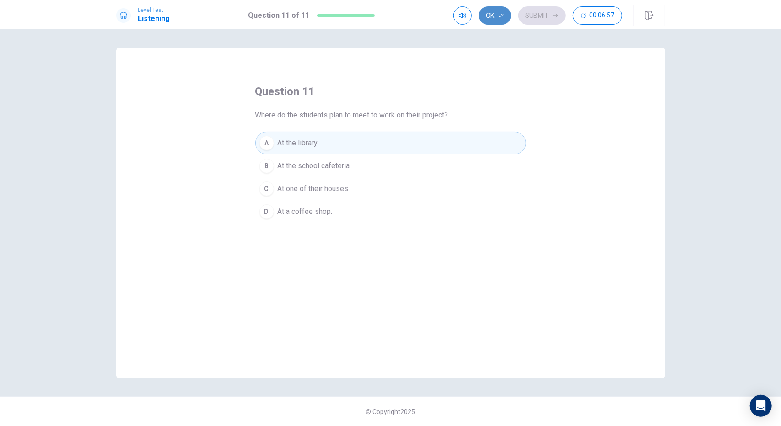
click at [500, 12] on button "Ok" at bounding box center [495, 15] width 32 height 18
click at [550, 12] on button "Submit" at bounding box center [541, 15] width 47 height 18
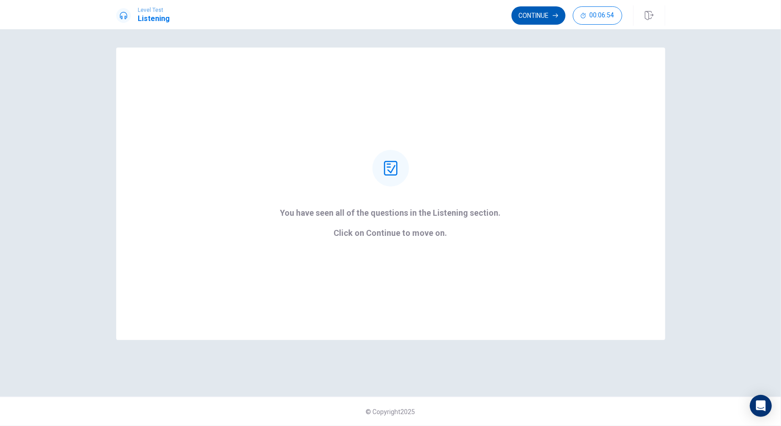
click at [546, 12] on button "Continue" at bounding box center [539, 15] width 54 height 18
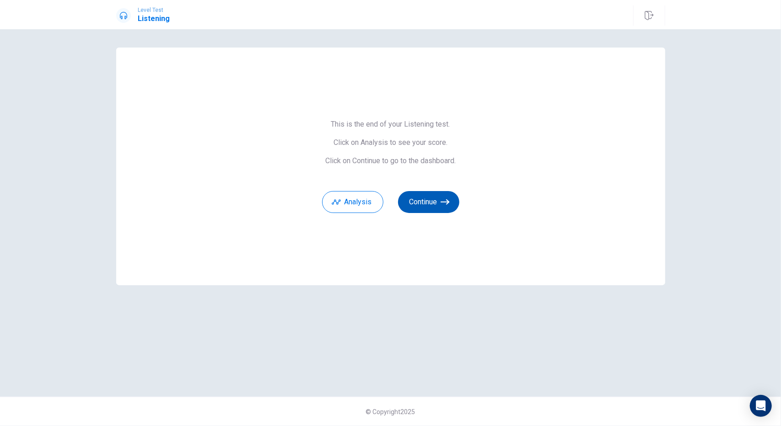
click at [454, 203] on button "Continue" at bounding box center [428, 202] width 61 height 22
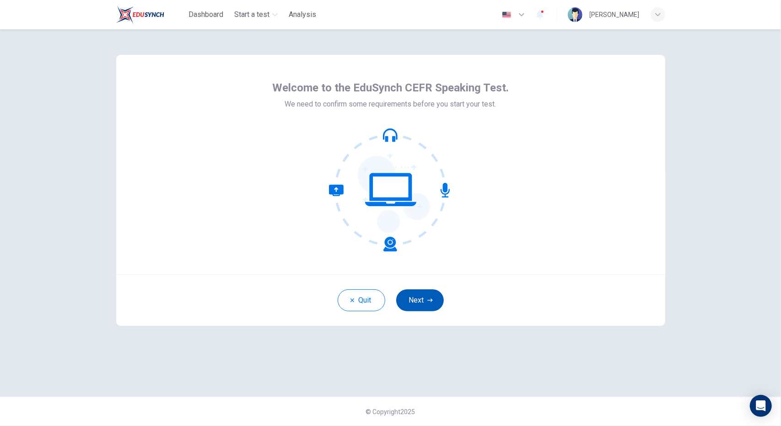
click at [431, 300] on icon "button" at bounding box center [429, 300] width 5 height 5
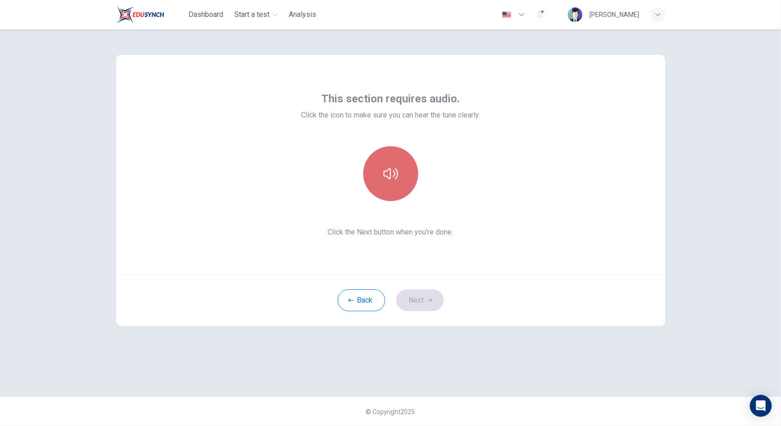
click at [394, 189] on button "button" at bounding box center [390, 173] width 55 height 55
click at [428, 303] on icon "button" at bounding box center [429, 300] width 5 height 5
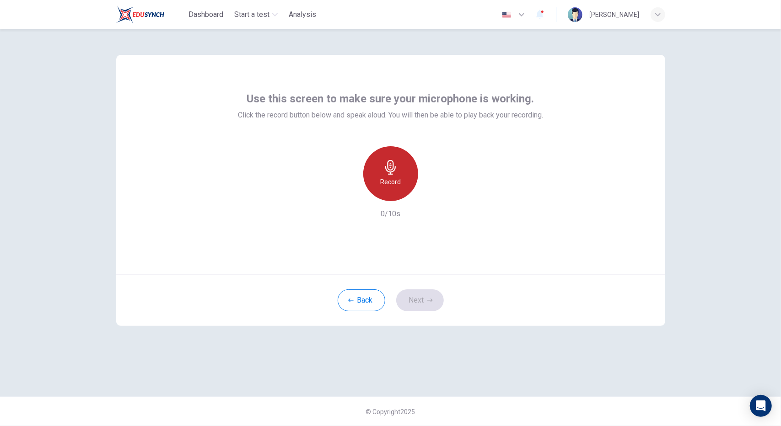
click at [393, 169] on icon "button" at bounding box center [390, 167] width 15 height 15
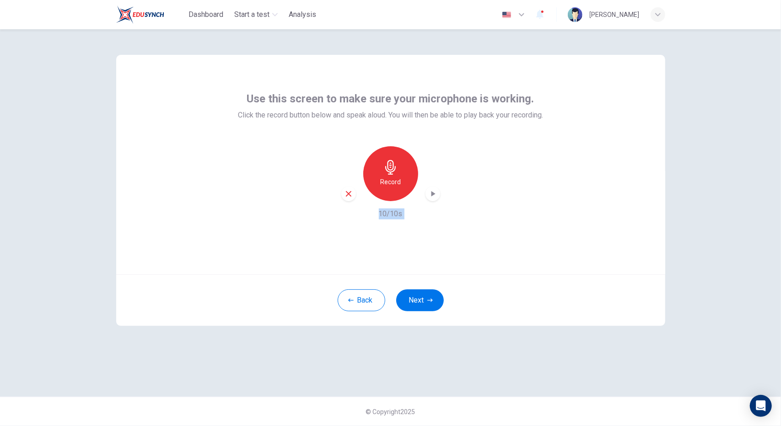
drag, startPoint x: 420, startPoint y: 318, endPoint x: 431, endPoint y: 193, distance: 125.9
click at [431, 193] on div "Use this screen to make sure your microphone is working. Click the record butto…" at bounding box center [390, 190] width 549 height 271
click at [446, 227] on div "Use this screen to make sure your microphone is working. Click the record butto…" at bounding box center [390, 165] width 549 height 220
click at [433, 196] on icon "button" at bounding box center [432, 193] width 9 height 9
click at [350, 192] on icon "button" at bounding box center [349, 194] width 8 height 8
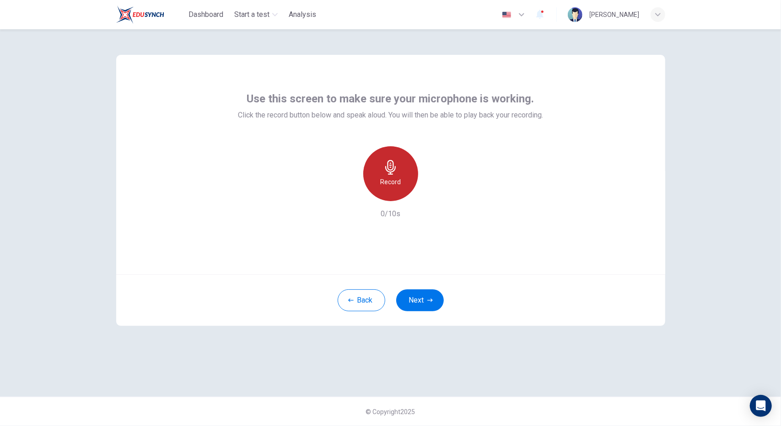
click at [395, 183] on h6 "Record" at bounding box center [390, 182] width 21 height 11
click at [395, 183] on h6 "Stop" at bounding box center [391, 182] width 14 height 11
click at [348, 200] on div "button" at bounding box center [348, 194] width 15 height 15
click at [397, 180] on h6 "Record" at bounding box center [390, 182] width 21 height 11
click at [397, 180] on div "Stop" at bounding box center [390, 173] width 55 height 55
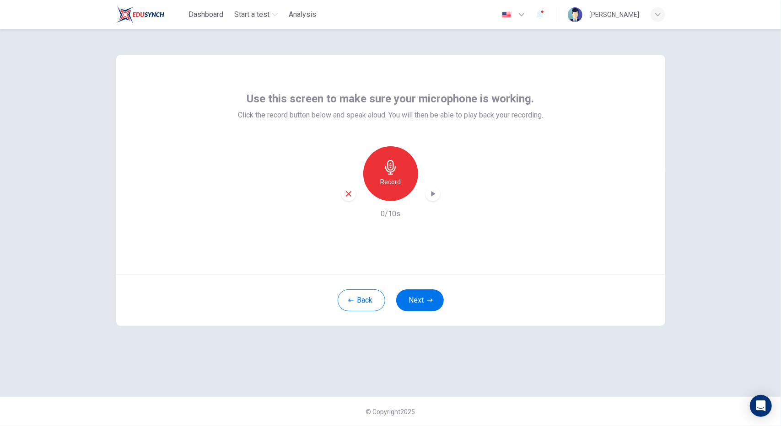
click at [345, 194] on icon "button" at bounding box center [349, 194] width 8 height 8
click at [388, 182] on h6 "Record" at bounding box center [390, 182] width 21 height 11
click at [435, 197] on icon "button" at bounding box center [432, 193] width 9 height 9
click at [424, 302] on button "Next" at bounding box center [420, 301] width 48 height 22
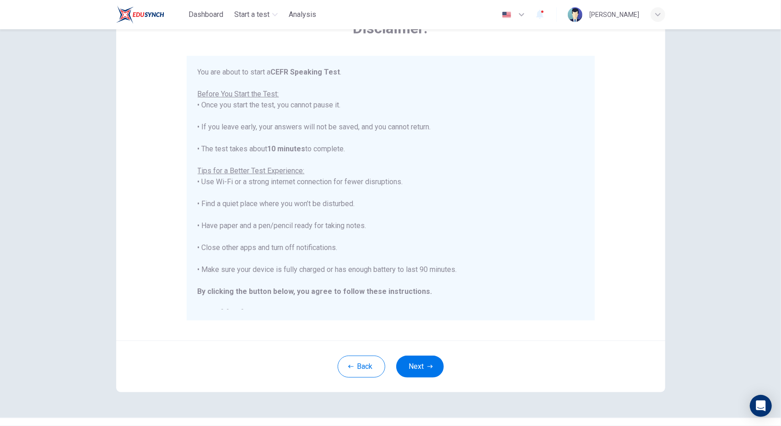
scroll to position [10, 0]
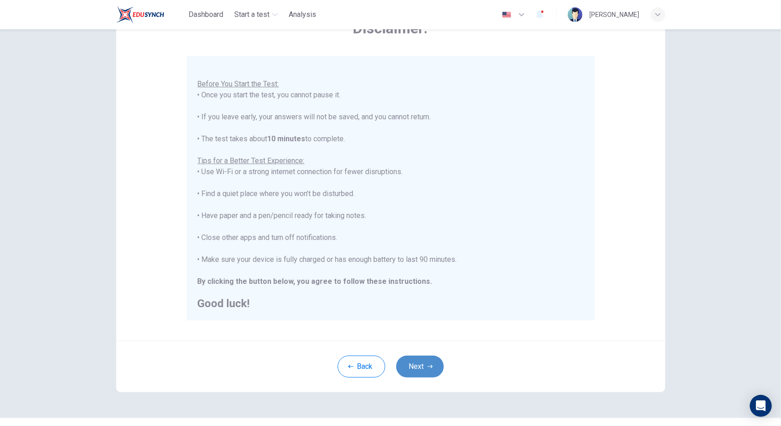
click at [415, 369] on button "Next" at bounding box center [420, 367] width 48 height 22
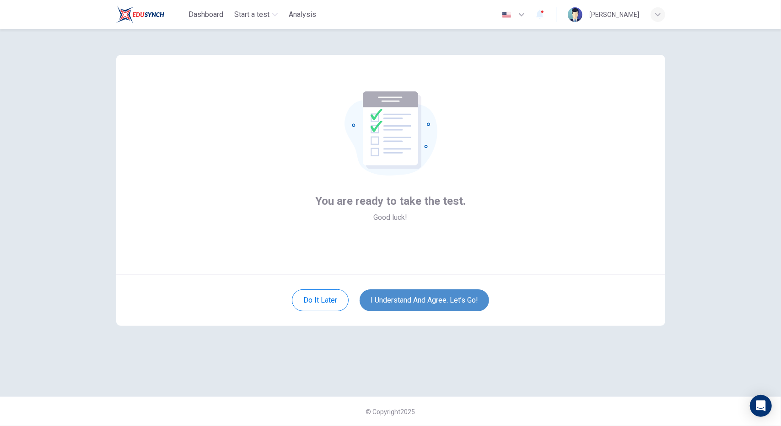
click at [418, 302] on button "I understand and agree. Let’s go!" at bounding box center [424, 301] width 129 height 22
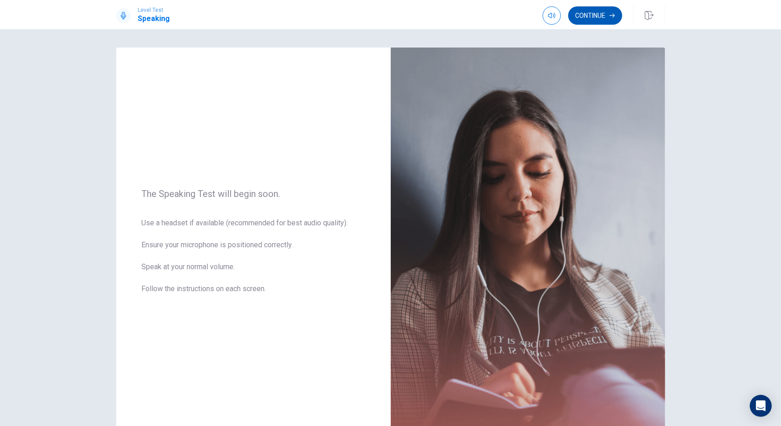
click at [594, 13] on button "Continue" at bounding box center [595, 15] width 54 height 18
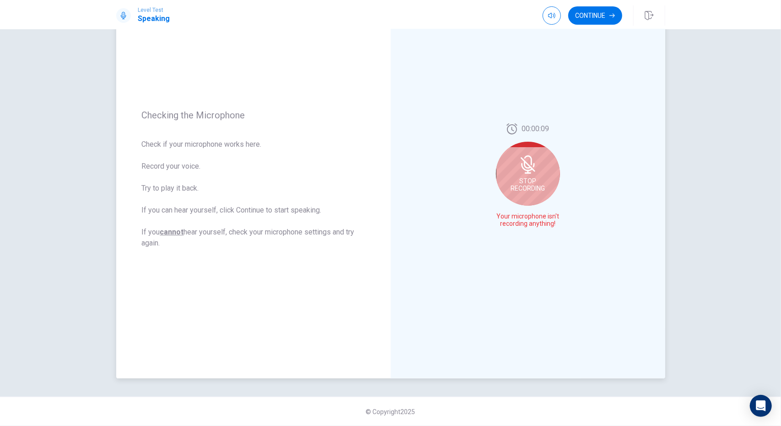
scroll to position [67, 0]
click at [524, 181] on icon at bounding box center [527, 176] width 13 height 18
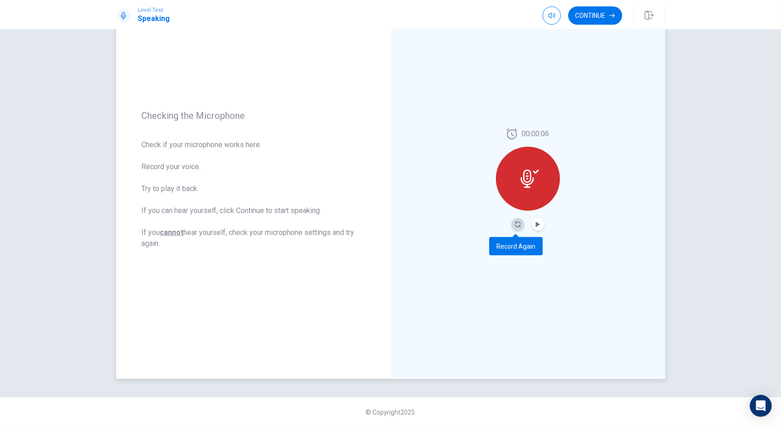
click at [515, 226] on icon "Record Again" at bounding box center [517, 224] width 5 height 5
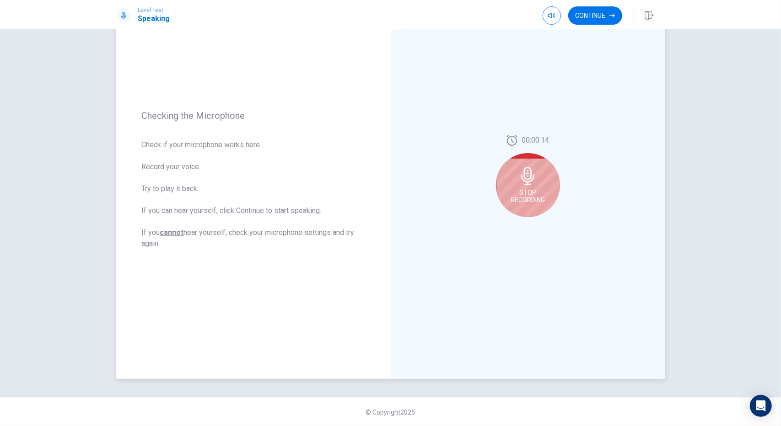
click at [531, 179] on icon at bounding box center [527, 176] width 13 height 18
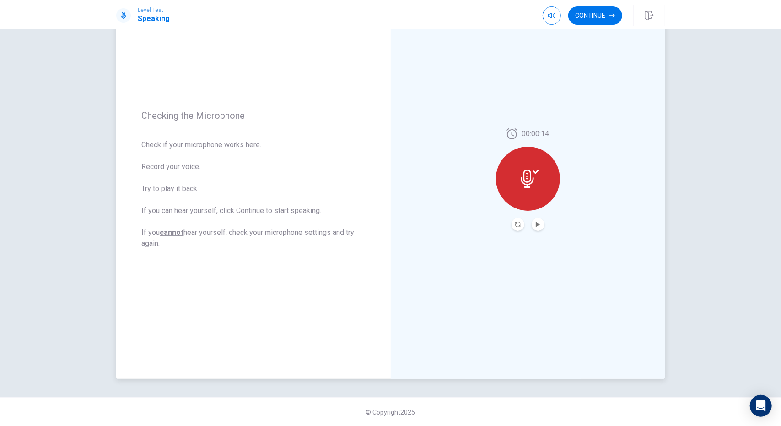
click at [531, 179] on icon at bounding box center [527, 179] width 13 height 18
click at [516, 227] on icon "Record Again" at bounding box center [517, 224] width 5 height 5
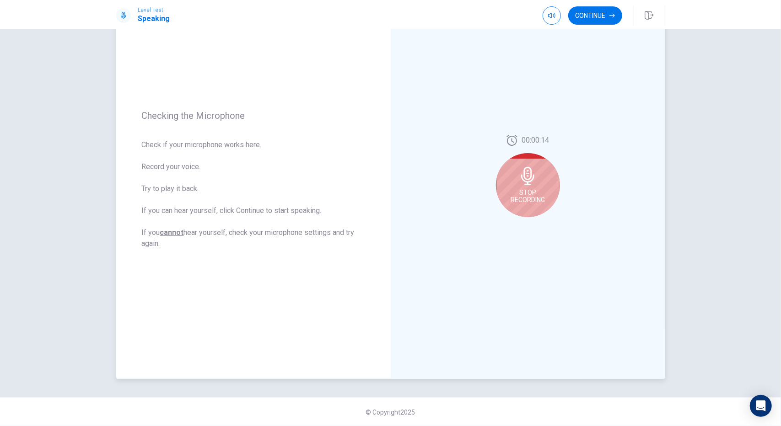
click at [543, 170] on div "Stop Recording" at bounding box center [528, 185] width 64 height 64
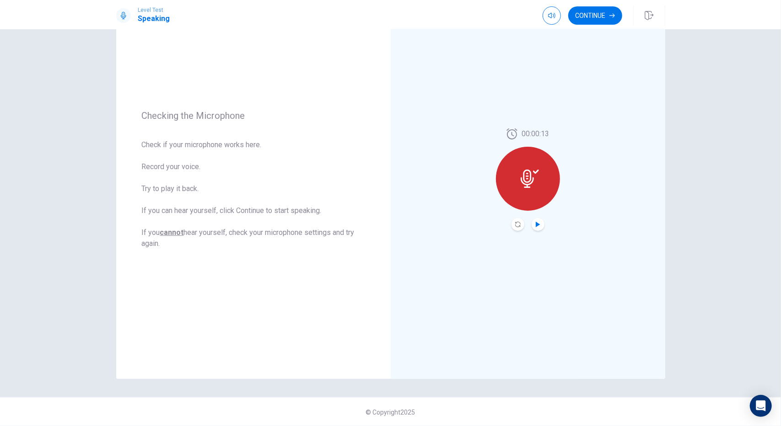
click at [536, 224] on icon "Play Audio" at bounding box center [538, 224] width 4 height 5
click at [590, 13] on button "Continue" at bounding box center [595, 15] width 54 height 18
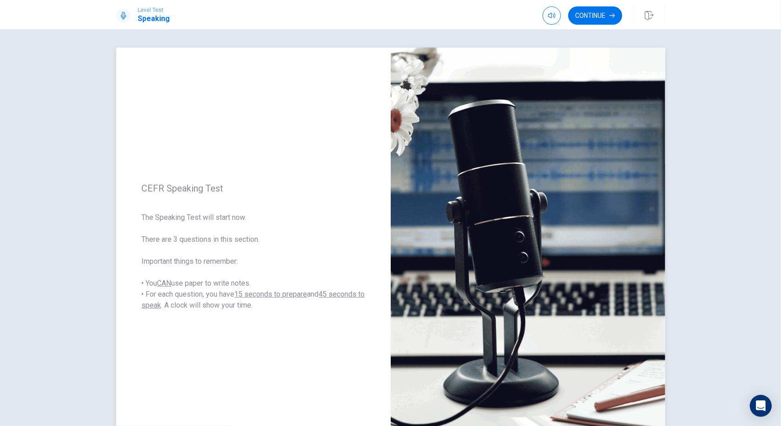
scroll to position [0, 0]
click at [596, 20] on button "Continue" at bounding box center [595, 15] width 54 height 18
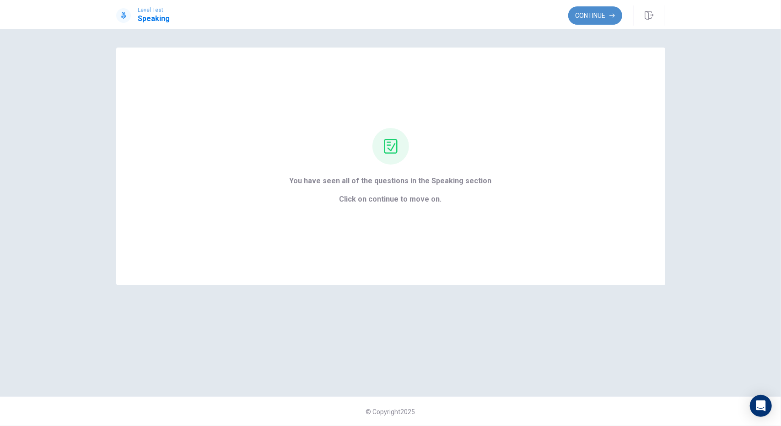
click at [574, 15] on button "Continue" at bounding box center [595, 15] width 54 height 18
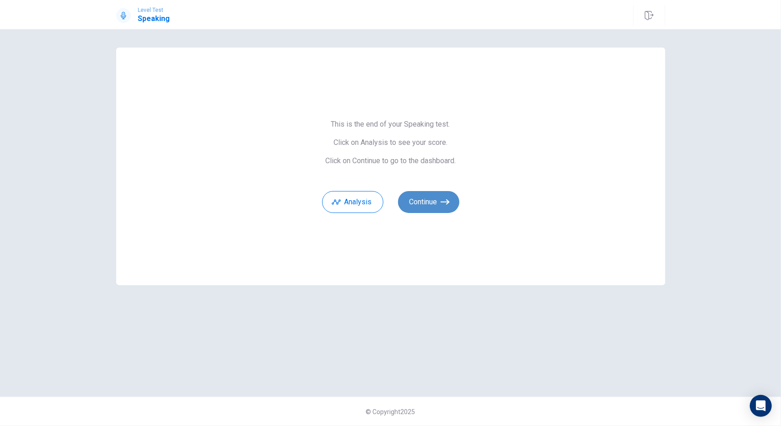
click at [439, 208] on button "Continue" at bounding box center [428, 202] width 61 height 22
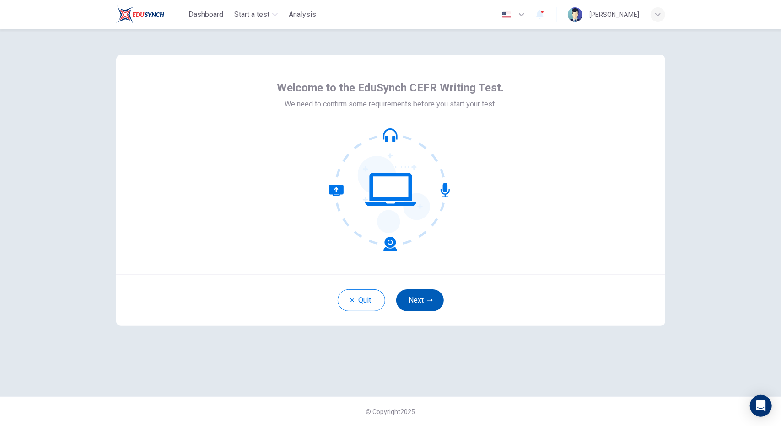
click at [416, 305] on button "Next" at bounding box center [420, 301] width 48 height 22
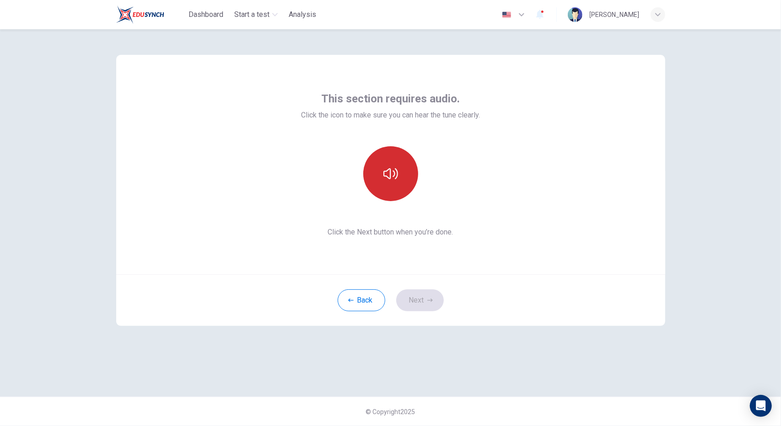
click at [399, 180] on button "button" at bounding box center [390, 173] width 55 height 55
click at [432, 308] on button "Next" at bounding box center [420, 301] width 48 height 22
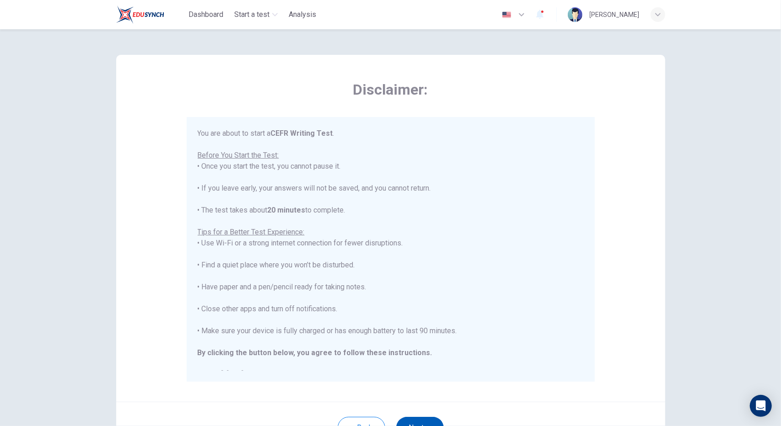
scroll to position [10, 0]
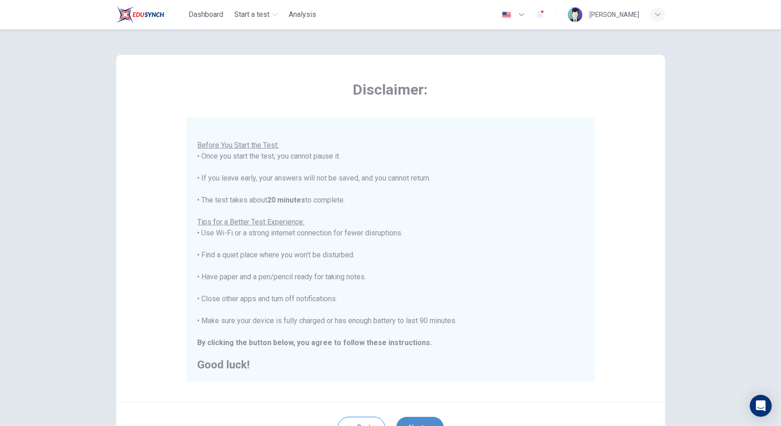
click at [412, 420] on button "Next" at bounding box center [420, 428] width 48 height 22
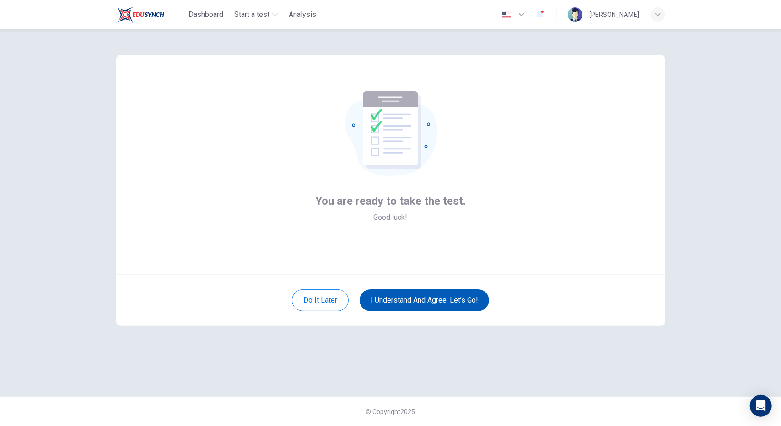
click at [412, 300] on button "I understand and agree. Let’s go!" at bounding box center [424, 301] width 129 height 22
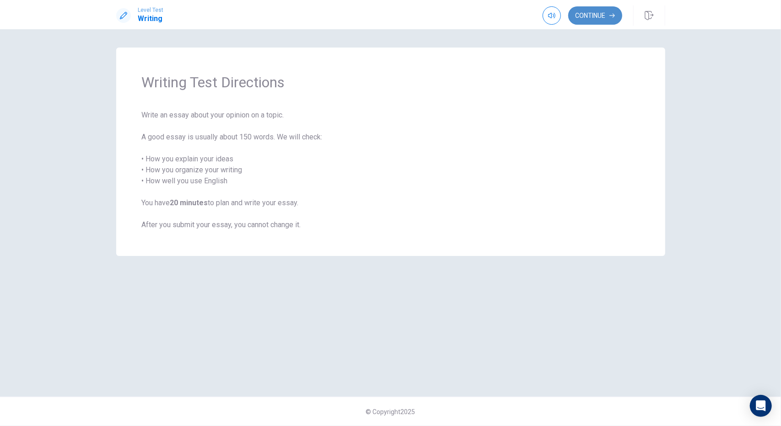
click at [588, 9] on button "Continue" at bounding box center [595, 15] width 54 height 18
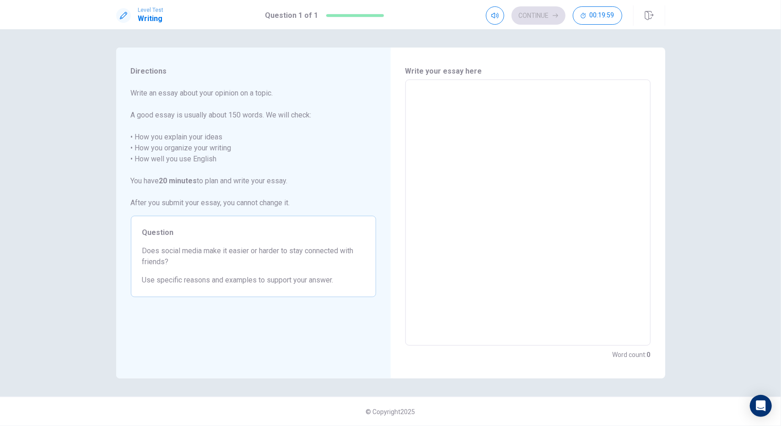
click at [441, 111] on textarea at bounding box center [528, 212] width 232 height 251
type textarea "s"
type textarea "x"
type textarea "so"
type textarea "x"
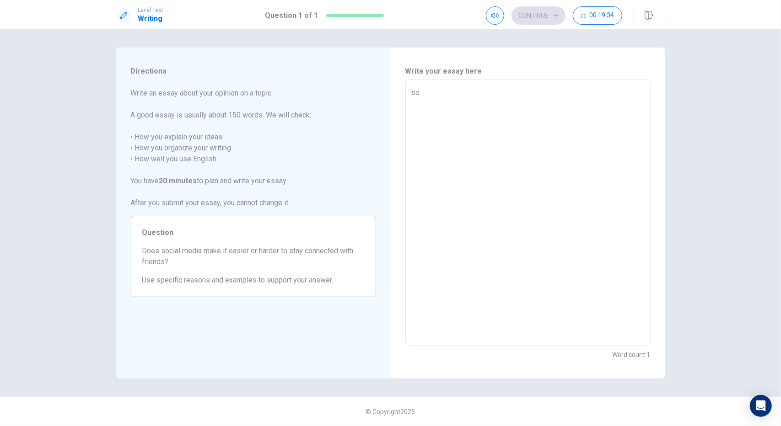
type textarea "soc"
type textarea "x"
type textarea "soci"
type textarea "x"
type textarea "[PERSON_NAME]"
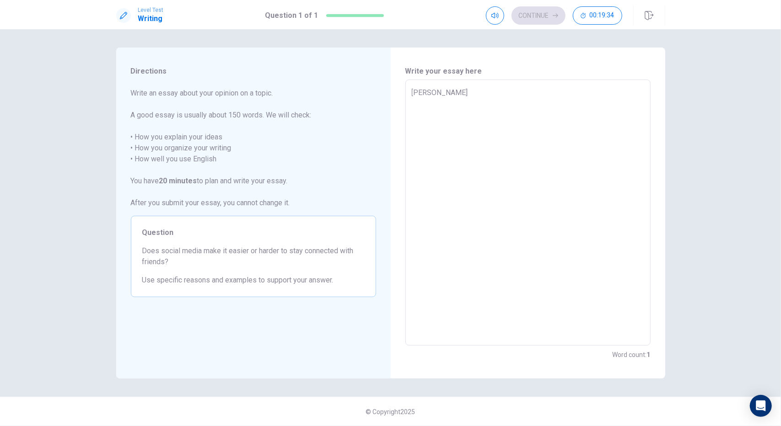
type textarea "x"
type textarea "social"
type textarea "x"
type textarea "social"
type textarea "x"
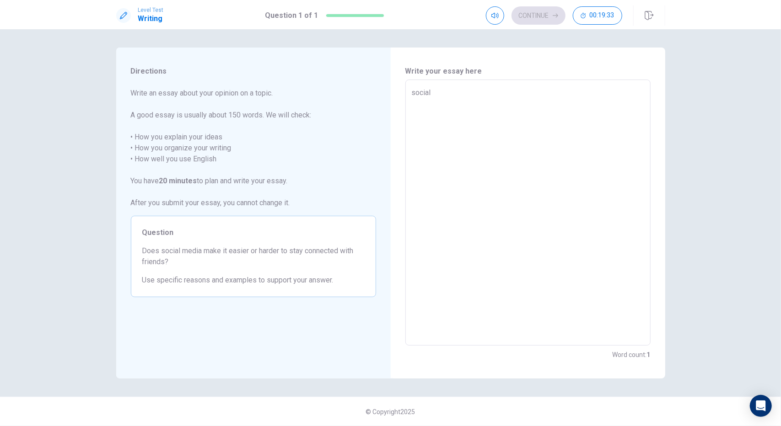
type textarea "social m"
type textarea "x"
type textarea "social me"
type textarea "x"
type textarea "social med"
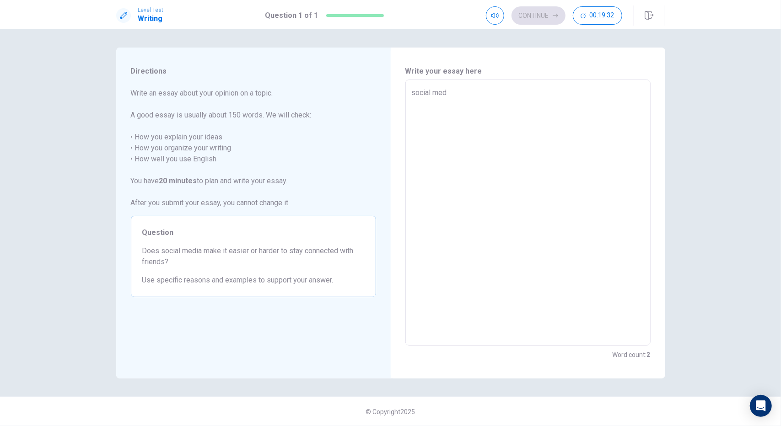
type textarea "x"
type textarea "social medi"
type textarea "x"
type textarea "social media"
type textarea "x"
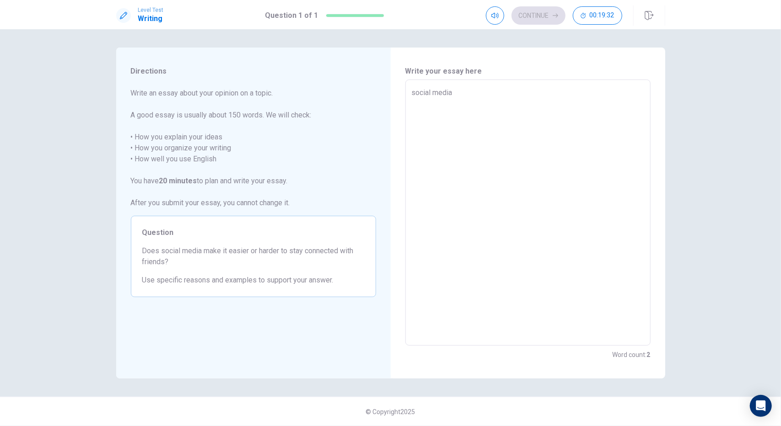
type textarea "social media"
type textarea "x"
type textarea "social media m"
type textarea "x"
type textarea "social media ma"
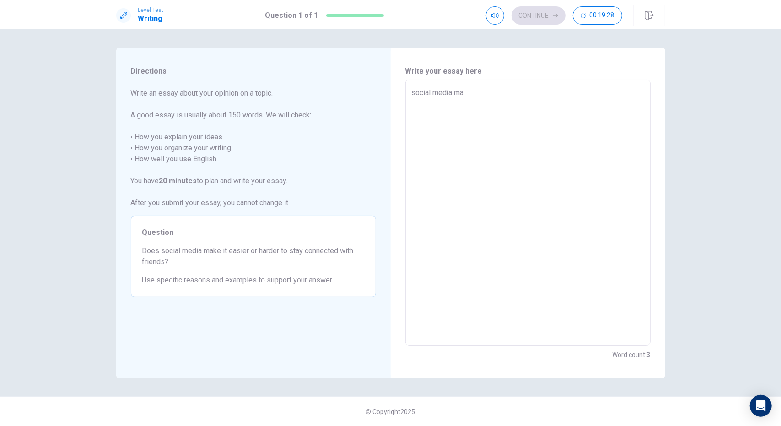
type textarea "x"
type textarea "social media mak"
type textarea "x"
type textarea "social media make"
type textarea "x"
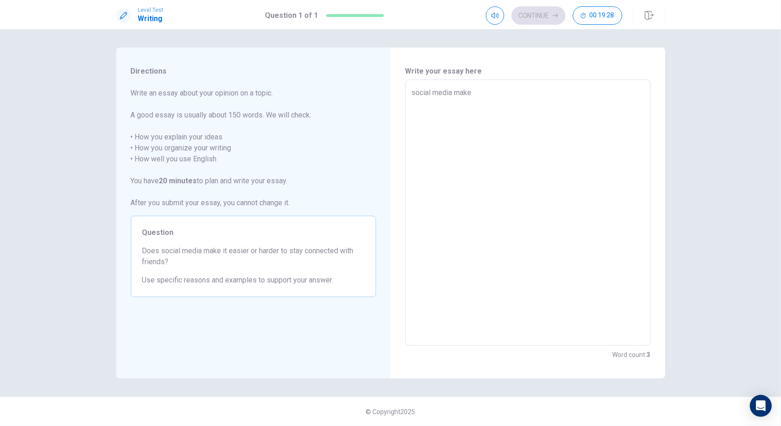
type textarea "social media makes"
type textarea "x"
type textarea "social media makes"
type textarea "x"
type textarea "social media makes i"
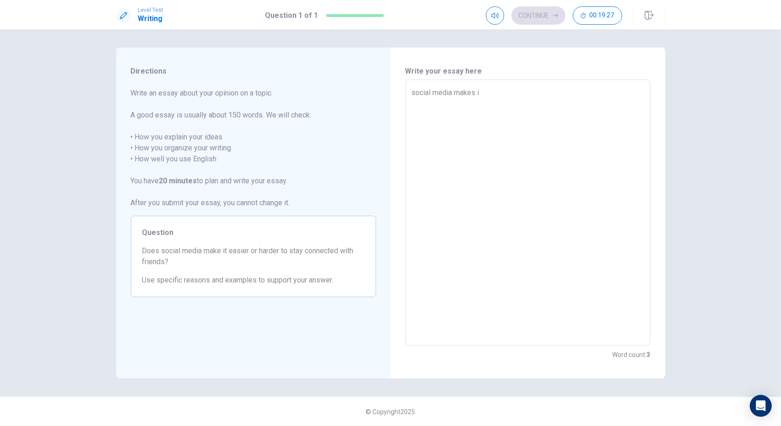
type textarea "x"
type textarea "social media makes it"
type textarea "x"
type textarea "social media makes it"
type textarea "x"
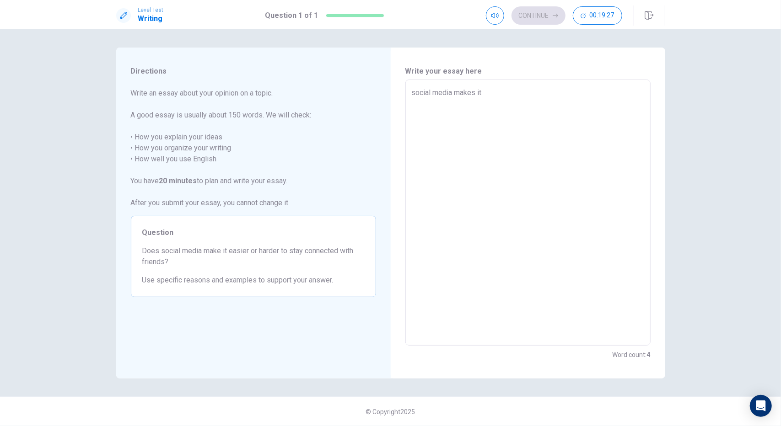
type textarea "social media makes it m"
type textarea "x"
type textarea "social media makes it mu"
type textarea "x"
type textarea "social media makes it muc"
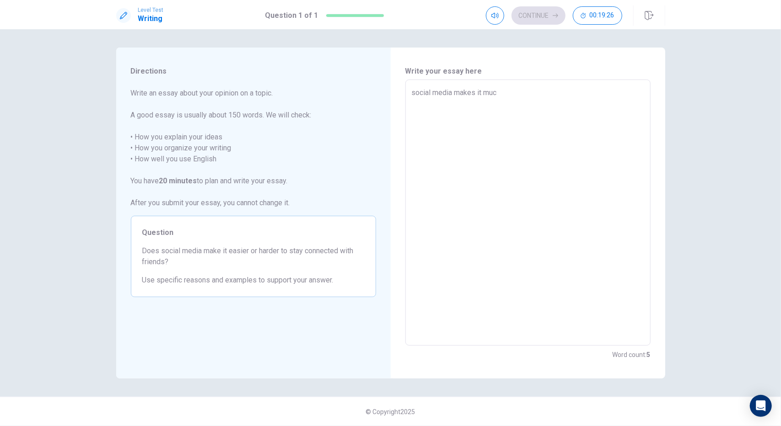
type textarea "x"
type textarea "social media makes it much"
type textarea "x"
type textarea "social media makes it much"
type textarea "x"
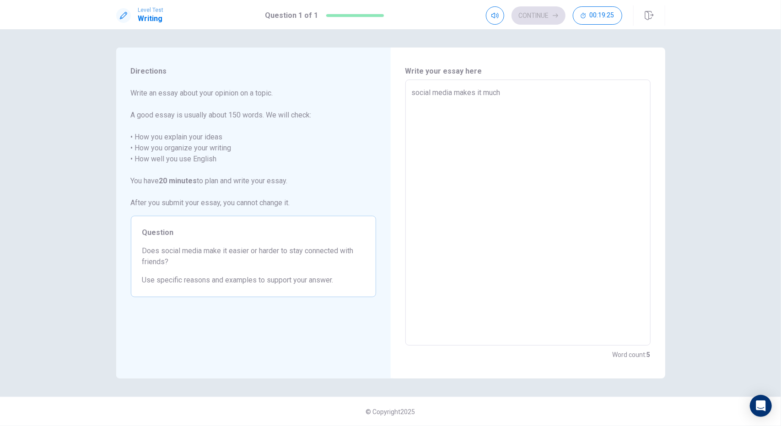
type textarea "social media makes it much m"
type textarea "x"
type textarea "social media makes it much mo"
type textarea "x"
type textarea "social media makes it much mor"
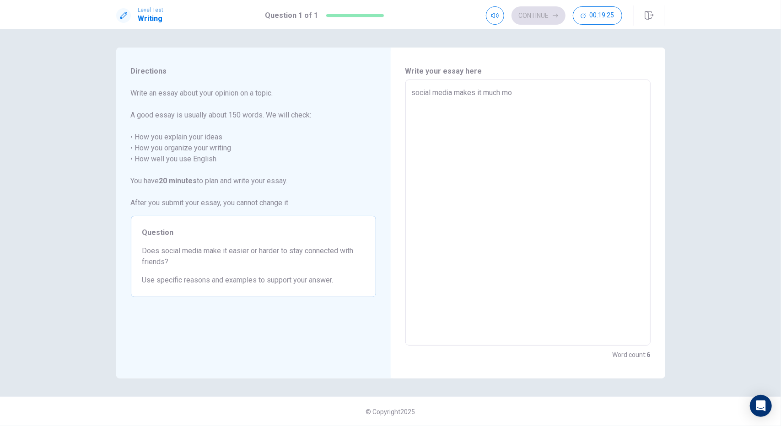
type textarea "x"
type textarea "social media makes it much more"
type textarea "x"
type textarea "social media makes it much more"
type textarea "x"
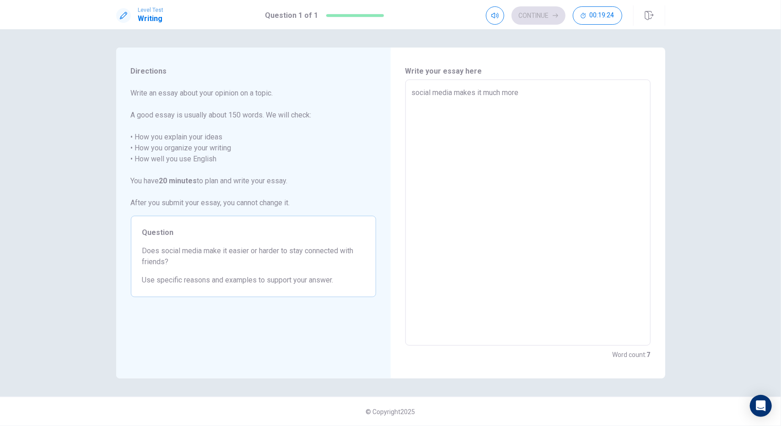
type textarea "social media makes it much more e"
type textarea "x"
type textarea "social media makes it much more es"
type textarea "x"
type textarea "social media makes it much more esi"
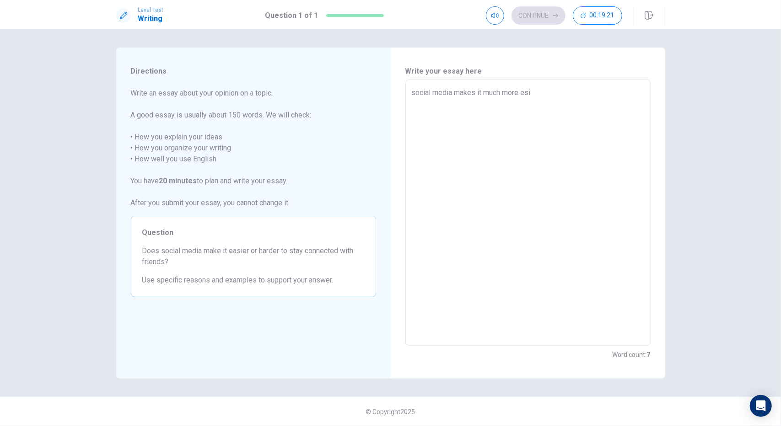
type textarea "x"
type textarea "social media makes it much more es"
type textarea "x"
type textarea "social media makes it much more e"
type textarea "x"
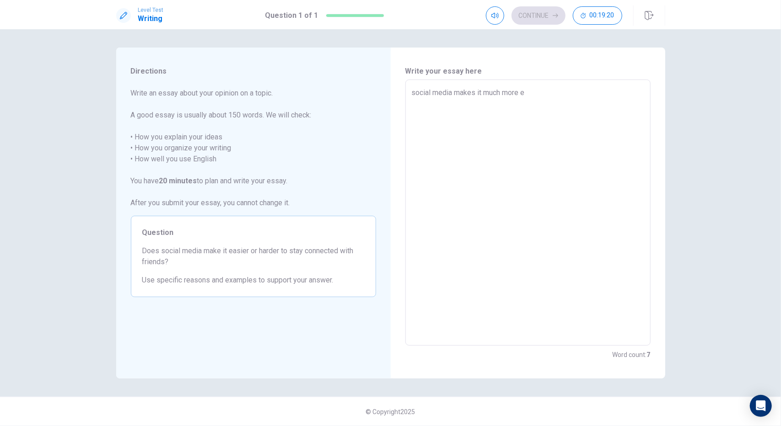
type textarea "social media makes it much more"
type textarea "x"
type textarea "social media makes it much more e"
type textarea "x"
type textarea "social media makes it much more ea"
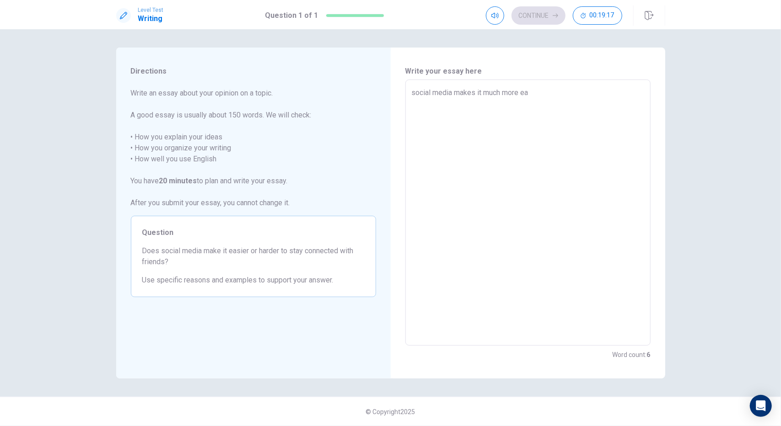
type textarea "x"
type textarea "social media makes it much more eas"
type textarea "x"
type textarea "social media makes it much more easi"
type textarea "x"
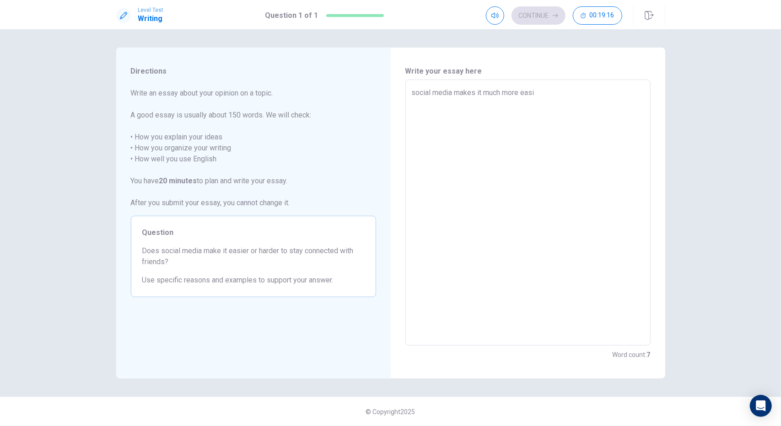
type textarea "social media makes it much more easie"
type textarea "x"
type textarea "social media makes it much more easier"
type textarea "x"
type textarea "social media makes it much more easier"
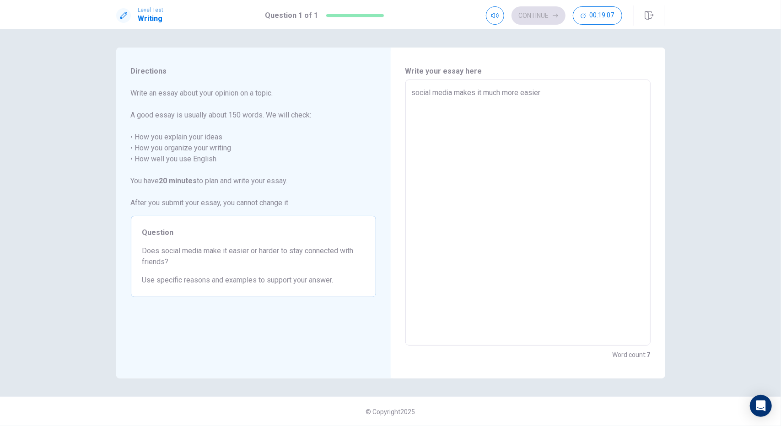
type textarea "x"
type textarea "social media makes it much more easier t"
type textarea "x"
type textarea "social media makes it much more easier to"
type textarea "x"
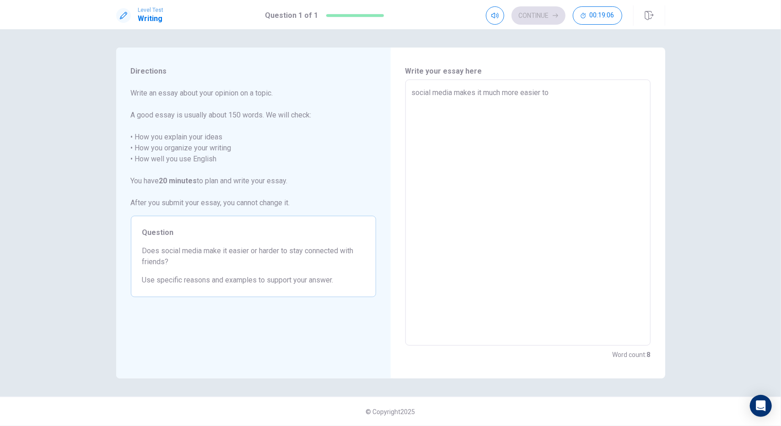
type textarea "social media makes it much more easier to"
type textarea "x"
type textarea "social media makes it much more easier to s"
type textarea "x"
type textarea "social media makes it much more easier to st"
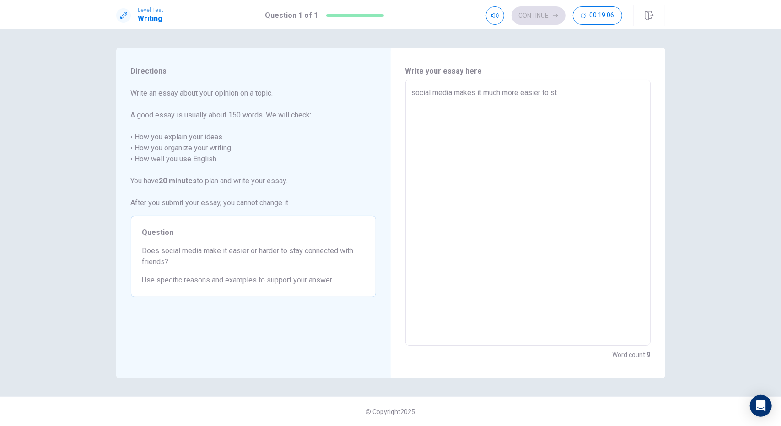
type textarea "x"
type textarea "social media makes it much more easier to sta"
type textarea "x"
type textarea "social media makes it much more easier to stay"
type textarea "x"
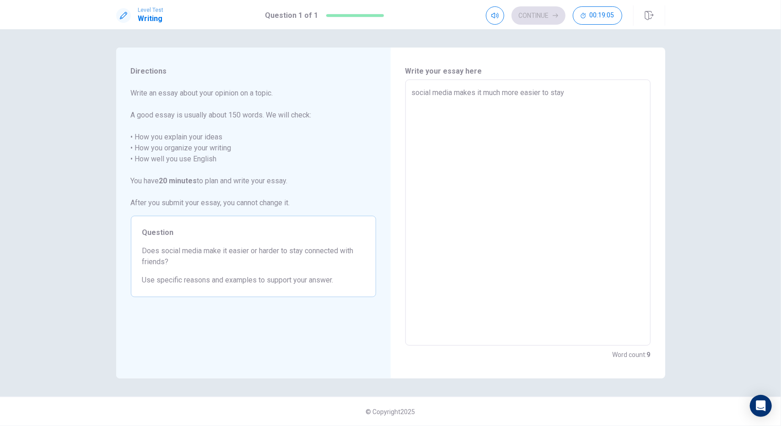
type textarea "social media makes it much more easier to stay"
type textarea "x"
type textarea "social media makes it much more easier to stay c"
type textarea "x"
type textarea "social media makes it much more easier to stay co"
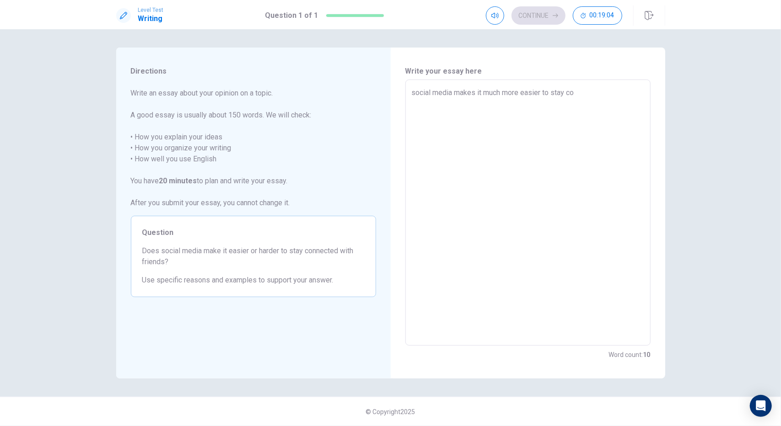
type textarea "x"
type textarea "social media makes it much more easier to stay con"
type textarea "x"
type textarea "social media makes it much more easier to stay conn"
type textarea "x"
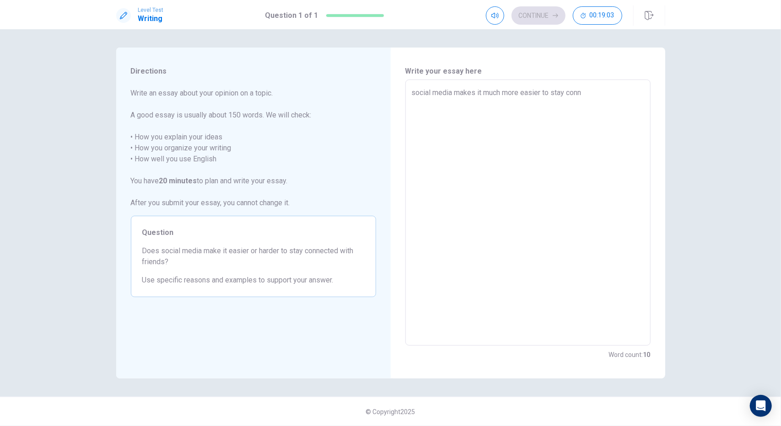
type textarea "social media makes it much more easier to stay conne"
type textarea "x"
type textarea "social media makes it much more easier to stay connec"
type textarea "x"
type textarea "social media makes it much more easier to stay connect"
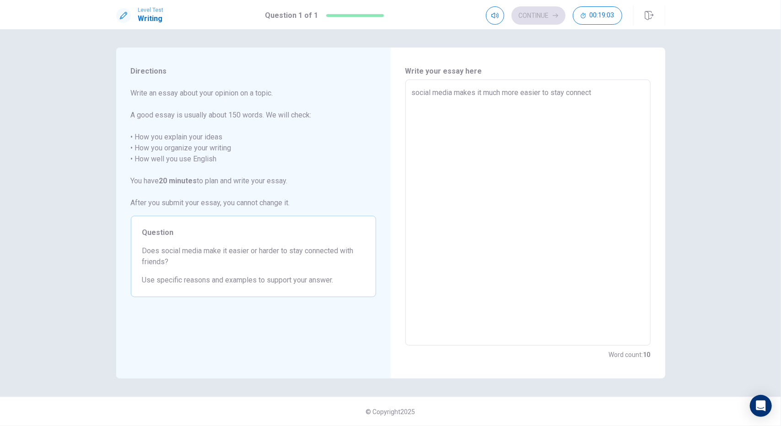
type textarea "x"
type textarea "social media makes it much more easier to stay connect"
type textarea "x"
type textarea "social media makes it much more easier to stay connect t"
type textarea "x"
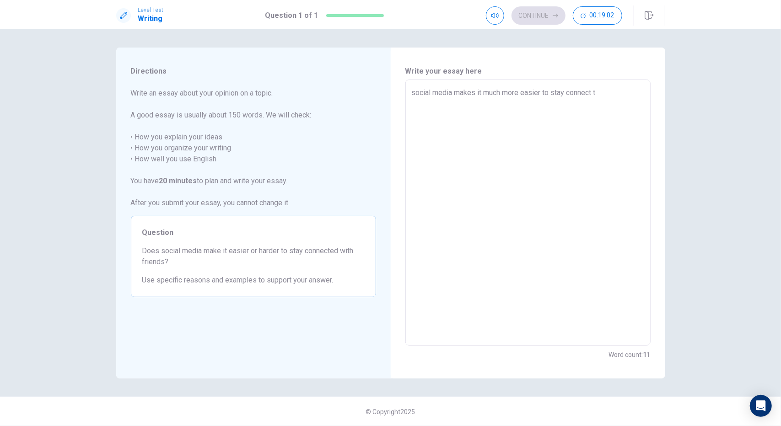
type textarea "social media makes it much more easier to stay connect to"
type textarea "x"
type textarea "social media makes it much more easier to stay connect to"
type textarea "x"
type textarea "social media makes it much more easier to stay connect to f"
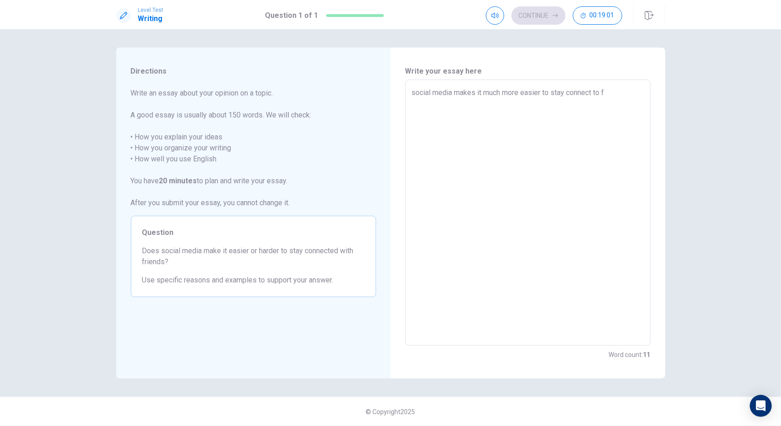
type textarea "x"
type textarea "social media makes it much more easier to stay connect to fr"
type textarea "x"
type textarea "social media makes it much more easier to stay connect to fri"
type textarea "x"
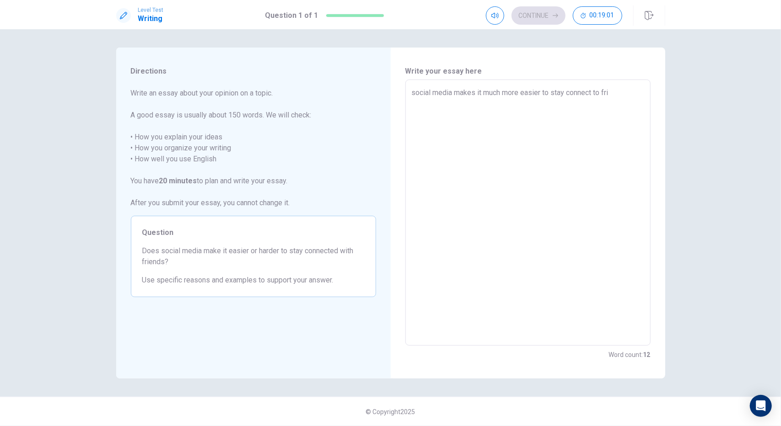
type textarea "social media makes it much more easier to stay connect to frin"
type textarea "x"
type textarea "social media makes it much more easier to stay connect to frine"
type textarea "x"
type textarea "social media makes it much more easier to stay connect to [GEOGRAPHIC_DATA]"
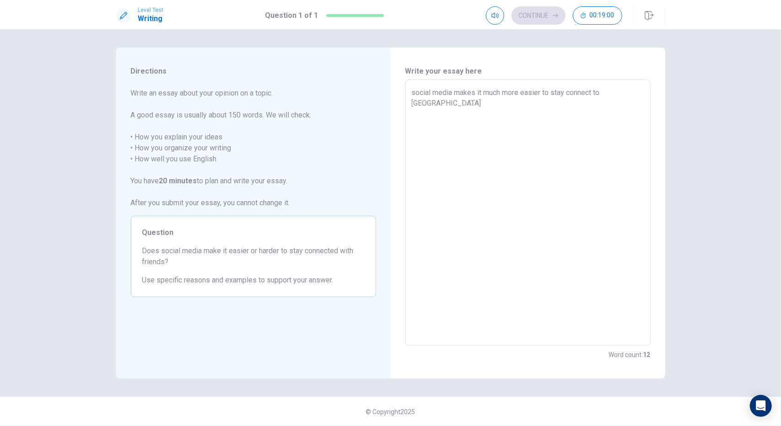
type textarea "x"
type textarea "social media makes it much more easier to stay connect to frine"
type textarea "x"
type textarea "social media makes it much more easier to stay connect to frin"
type textarea "x"
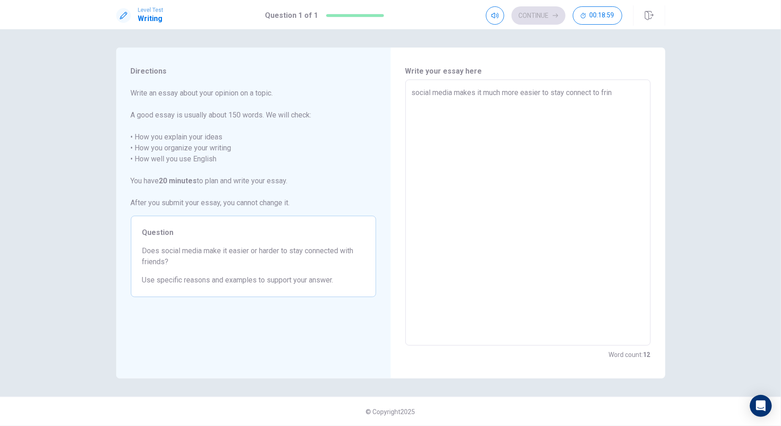
type textarea "social media makes it much more easier to stay connect to fri"
type textarea "x"
type textarea "social media makes it much more easier to stay connect to fr"
type textarea "x"
type textarea "social media makes it much more easier to stay connect to fri"
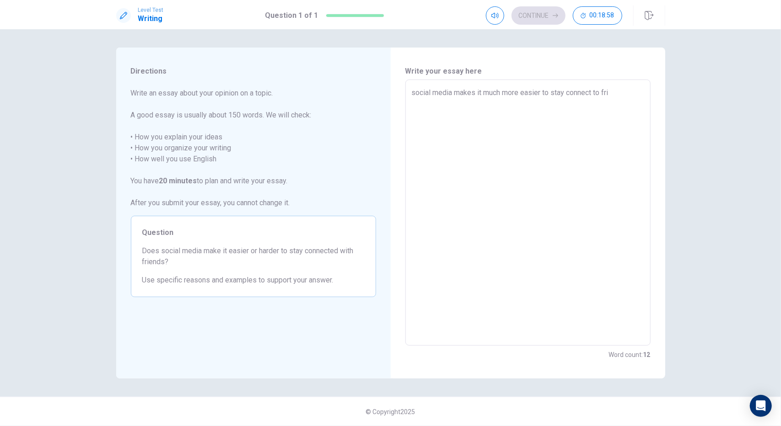
type textarea "x"
type textarea "social media makes it much more easier to stay connect to frie"
type textarea "x"
type textarea "social media makes it much more easier to stay connect to frien"
type textarea "x"
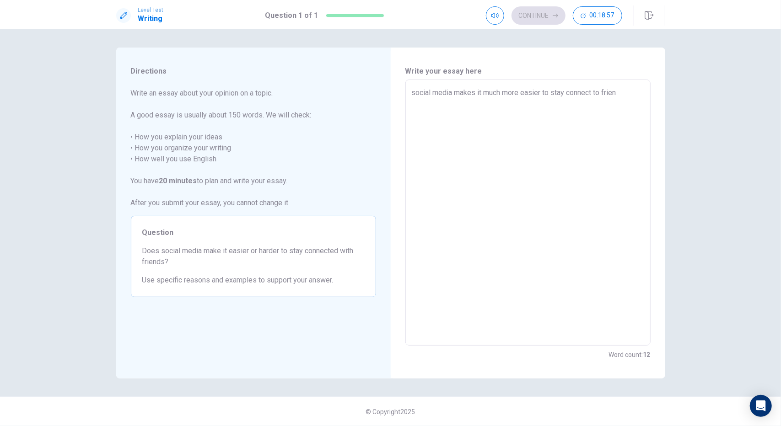
type textarea "social media makes it much more easier to stay connect to friend"
type textarea "x"
type textarea "social media makes it much more easier to stay connect to friends"
type textarea "x"
type textarea "social media makes it much more easier to stay connect to friends"
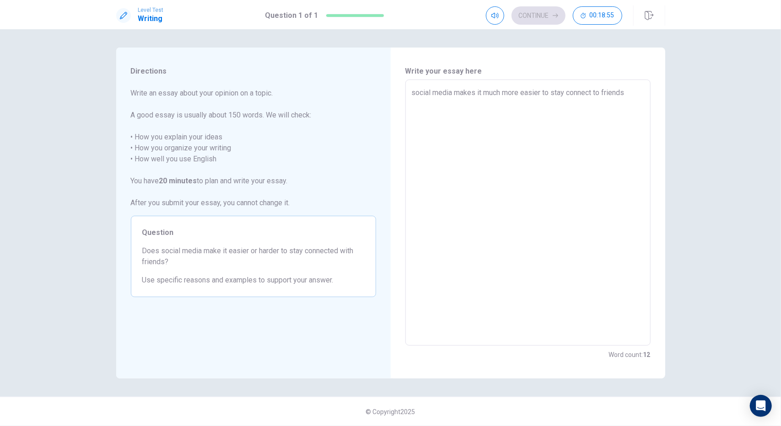
click at [495, 95] on textarea "social media makes it much more easier to stay connect to friends" at bounding box center [528, 212] width 232 height 251
type textarea "x"
type textarea "social media makes it more easier to stay connect to friends"
click at [495, 95] on textarea "social media makes it more easier to stay connect to friends" at bounding box center [528, 212] width 232 height 251
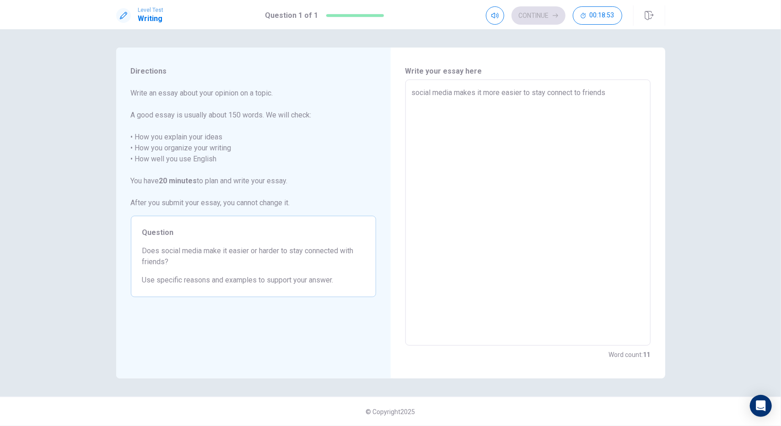
click at [495, 95] on textarea "social media makes it more easier to stay connect to friends" at bounding box center [528, 212] width 232 height 251
type textarea "x"
type textarea "social media makes it easier to stay connect to friends"
type textarea "x"
click at [609, 91] on textarea "social media makes it easier to stay connect to friends" at bounding box center [528, 212] width 232 height 251
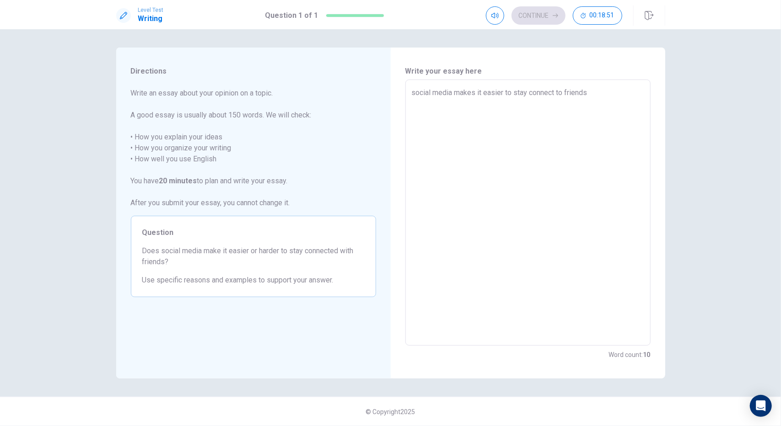
type textarea "social media makes it easier to stay connect to friends"
type textarea "x"
type textarea "social media makes it easier to stay connect to friends,"
type textarea "x"
type textarea "social media makes it easier to stay connect to friends,"
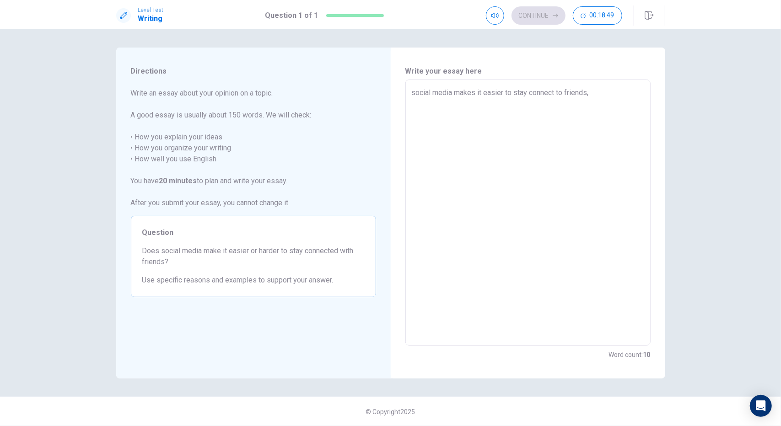
type textarea "x"
type textarea "social media makes it easier to stay connect to friends, b"
type textarea "x"
type textarea "social media makes it easier to stay connect to friends, bu"
type textarea "x"
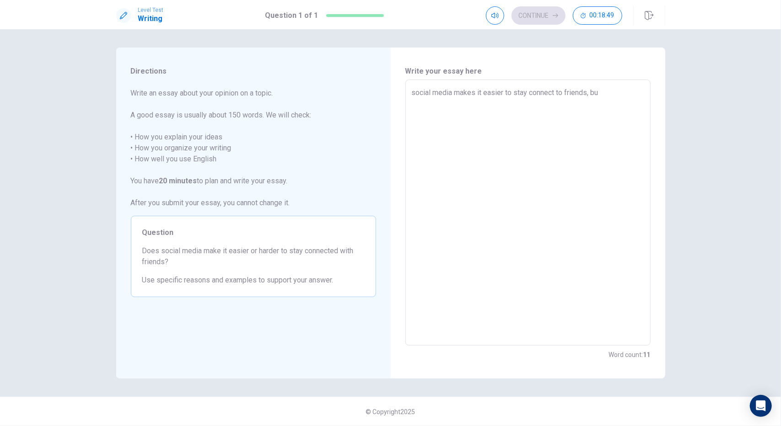
type textarea "social media makes it easier to stay connect to friends, but"
type textarea "x"
type textarea "social media makes it easier to stay connect to friends, but"
type textarea "x"
type textarea "social media makes it easier to stay connect to friends, but i"
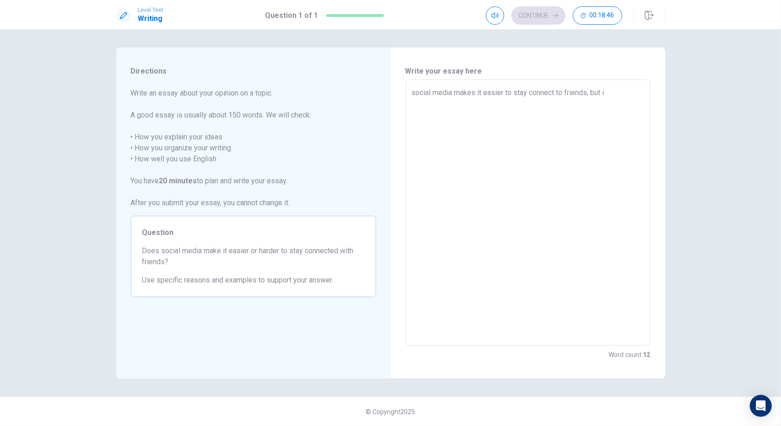
type textarea "x"
type textarea "social media makes it easier to stay connect to friends, but i"
type textarea "x"
type textarea "social media makes it easier to stay connect to friends, but i w"
type textarea "x"
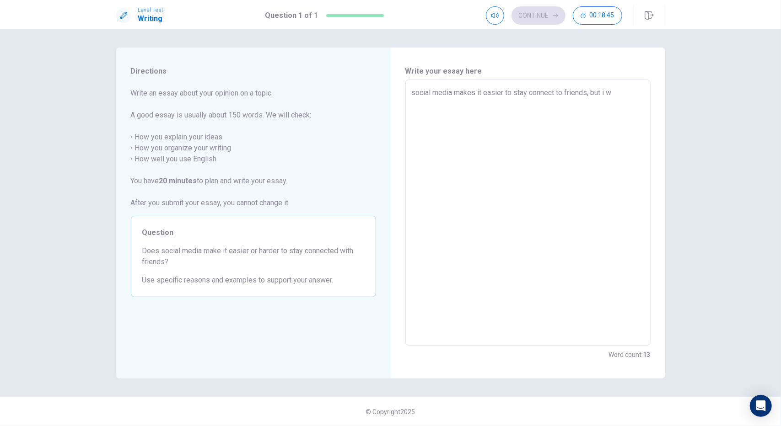
type textarea "social media makes it easier to stay connect to friends, but i wo"
type textarea "x"
type textarea "social media makes it easier to stay connect to friends, but i wou"
type textarea "x"
type textarea "social media makes it easier to stay connect to friends, but i woul"
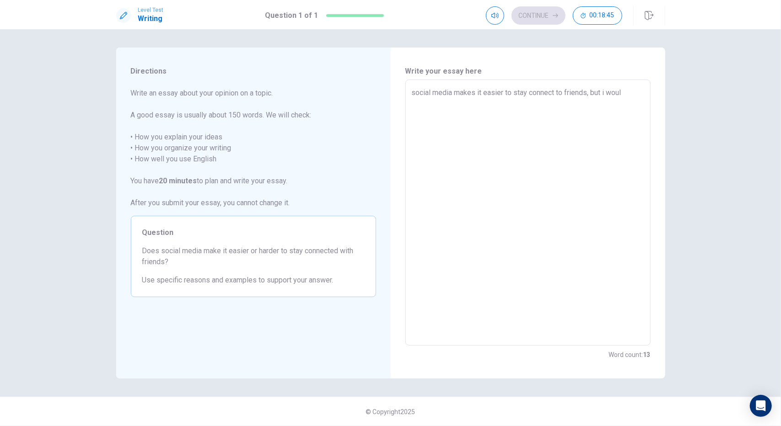
type textarea "x"
type textarea "social media makes it easier to stay connect to friends, but i woul"
type textarea "x"
type textarea "social media makes it easier to stay connect to friends, but i [PERSON_NAME]"
type textarea "x"
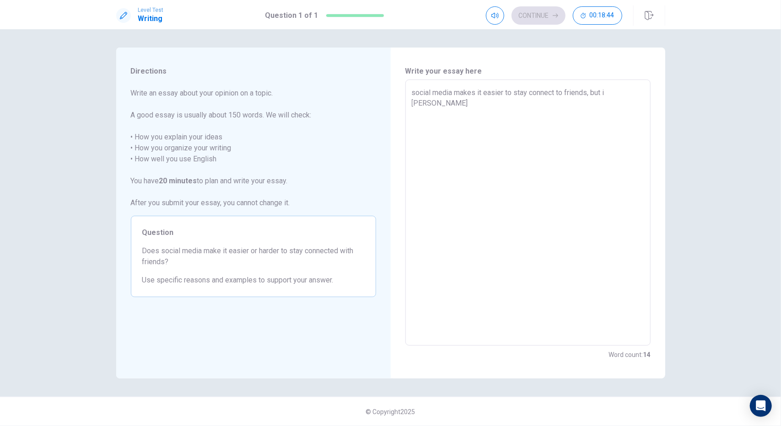
type textarea "social media makes it easier to stay connect to friends, but i woul sa"
type textarea "x"
type textarea "social media makes it easier to stay connect to friends, but i woul say"
type textarea "x"
type textarea "social media makes it easier to stay connect to friends, but i woul say"
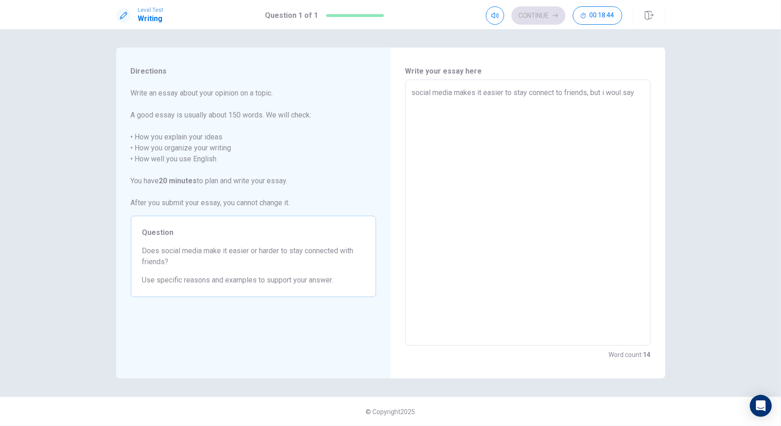
type textarea "x"
click at [507, 119] on textarea "social media makes it easier to stay connect to friends, but i woul say yo dont…" at bounding box center [528, 212] width 232 height 251
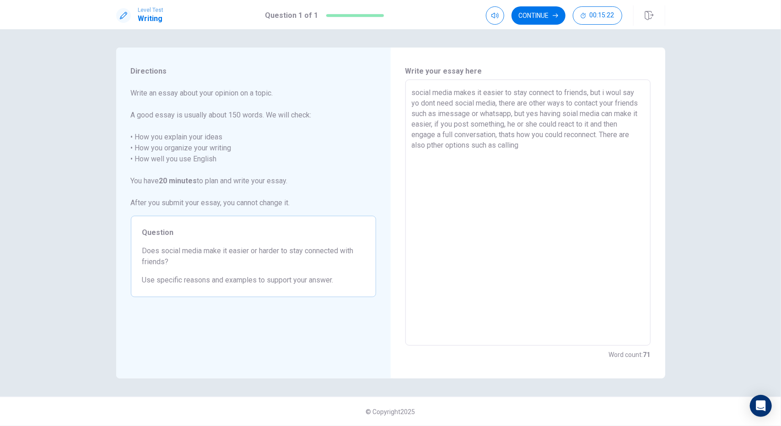
click at [448, 147] on textarea "social media makes it easier to stay connect to friends, but i woul say yo dont…" at bounding box center [528, 212] width 232 height 251
click at [533, 152] on textarea "social media makes it easier to stay connect to friends, but i woul say yo dont…" at bounding box center [528, 212] width 232 height 251
click at [623, 88] on textarea "social media makes it easier to stay connect to friends, but i woul say yo dont…" at bounding box center [528, 212] width 232 height 251
click at [416, 105] on textarea "social media makes it easier to stay connect to friends, but i would say yo don…" at bounding box center [528, 212] width 232 height 251
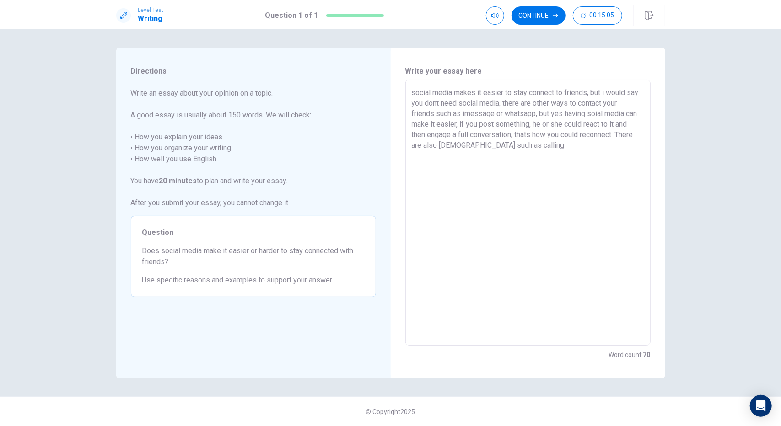
click at [441, 104] on textarea "social media makes it easier to stay connect to friends, but i would say you do…" at bounding box center [528, 212] width 232 height 251
click at [534, 141] on textarea "social media makes it easier to stay connect to friends, but i would say you do…" at bounding box center [528, 212] width 232 height 251
click at [453, 144] on textarea "social media makes it easier to stay connect to friends, but i would say you do…" at bounding box center [528, 212] width 232 height 251
click at [550, 142] on textarea "social media makes it easier to stay connect to friends, but i would say you do…" at bounding box center [528, 212] width 232 height 251
click at [458, 125] on textarea "social media makes it easier to stay connect to friends, but i would say you do…" at bounding box center [528, 212] width 232 height 251
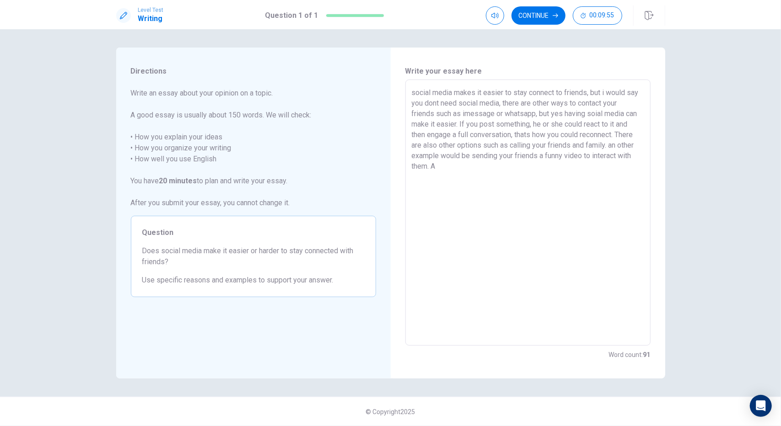
click at [448, 170] on textarea "social media makes it easier to stay connect to friends, but i would say you do…" at bounding box center [528, 212] width 232 height 251
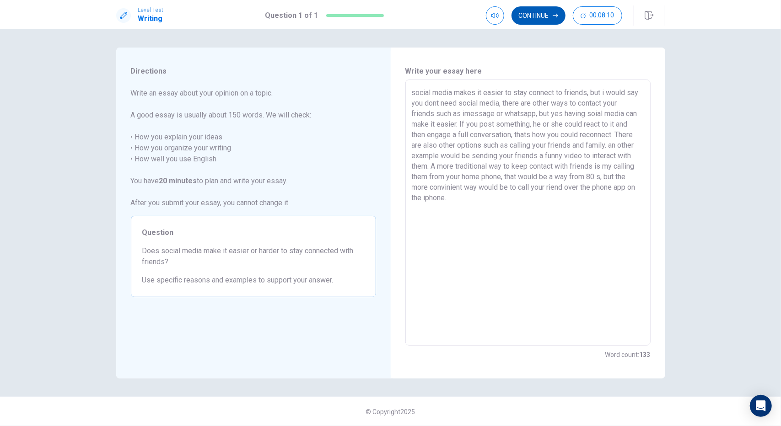
click at [547, 12] on button "Continue" at bounding box center [539, 15] width 54 height 18
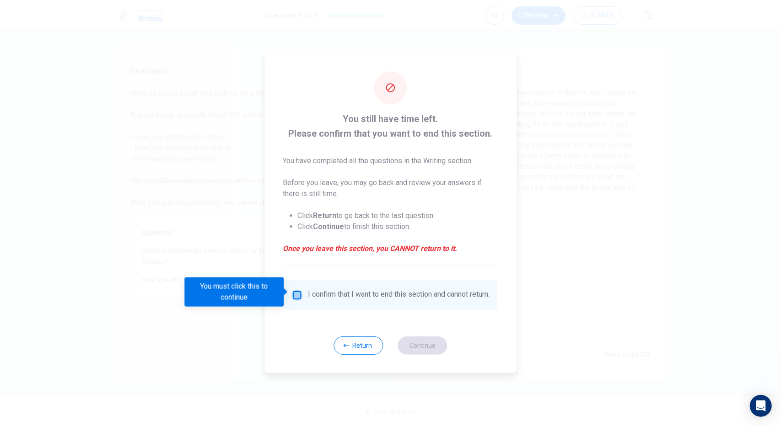
click at [292, 290] on input "You must click this to continue" at bounding box center [296, 295] width 11 height 11
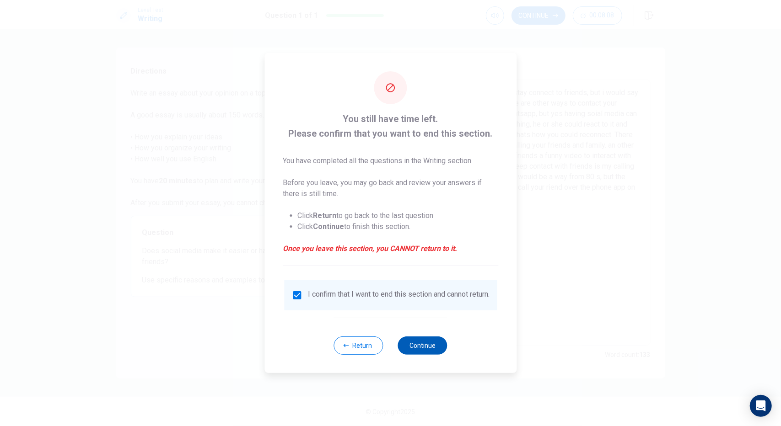
click at [429, 341] on button "Continue" at bounding box center [422, 346] width 49 height 18
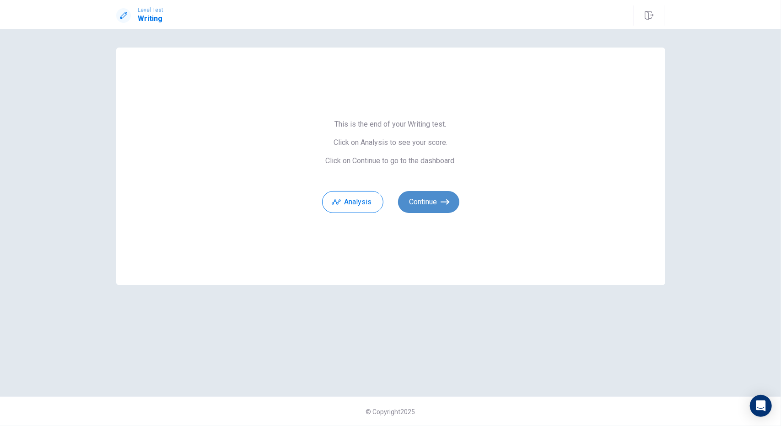
click at [439, 202] on button "Continue" at bounding box center [428, 202] width 61 height 22
